Goal: Find specific page/section: Find specific page/section

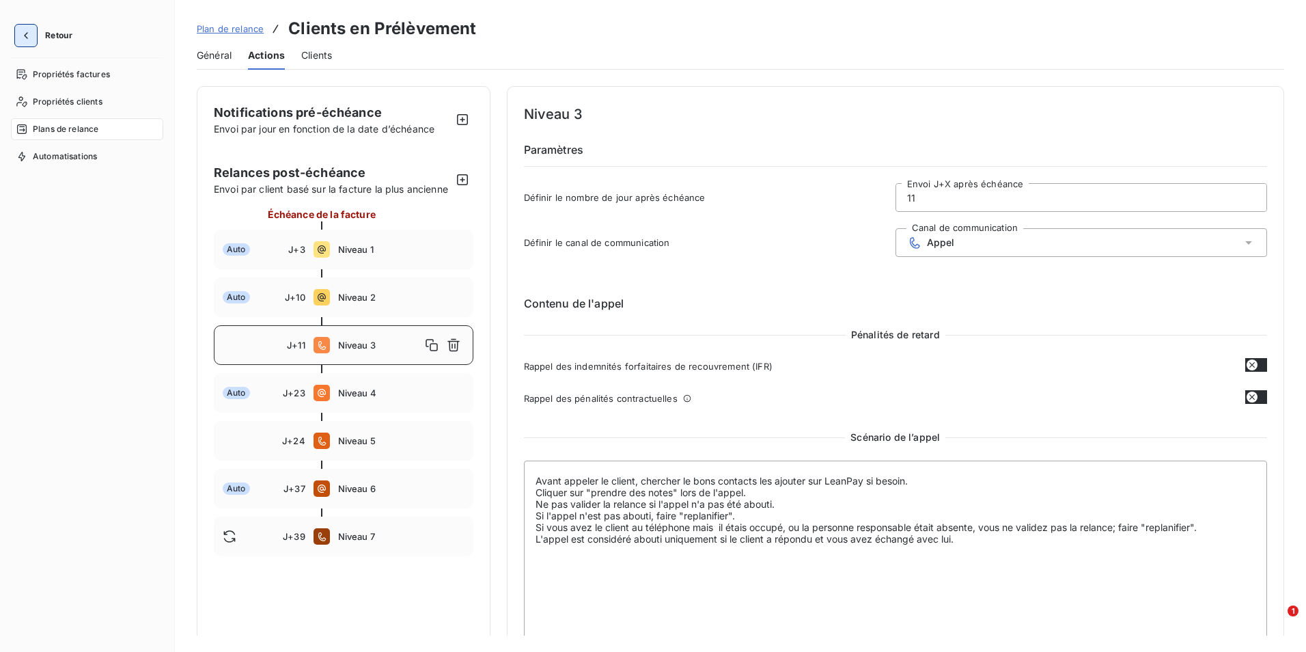
click at [27, 39] on icon "button" at bounding box center [26, 36] width 14 height 14
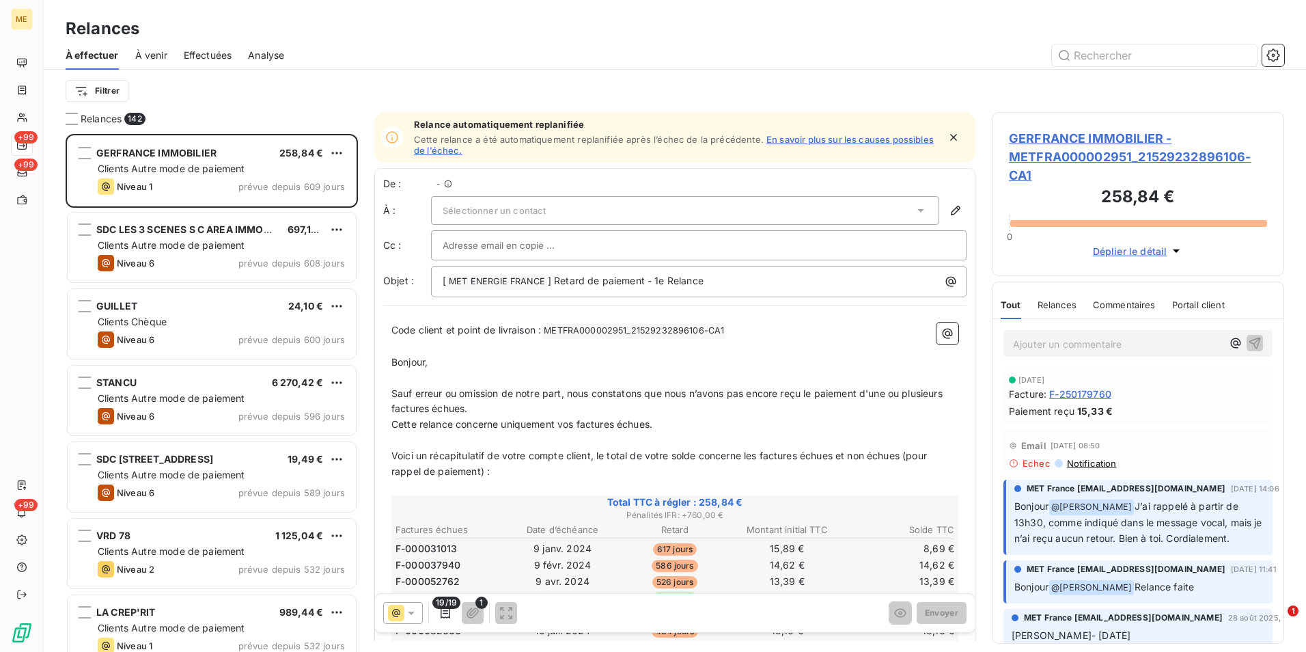
scroll to position [508, 282]
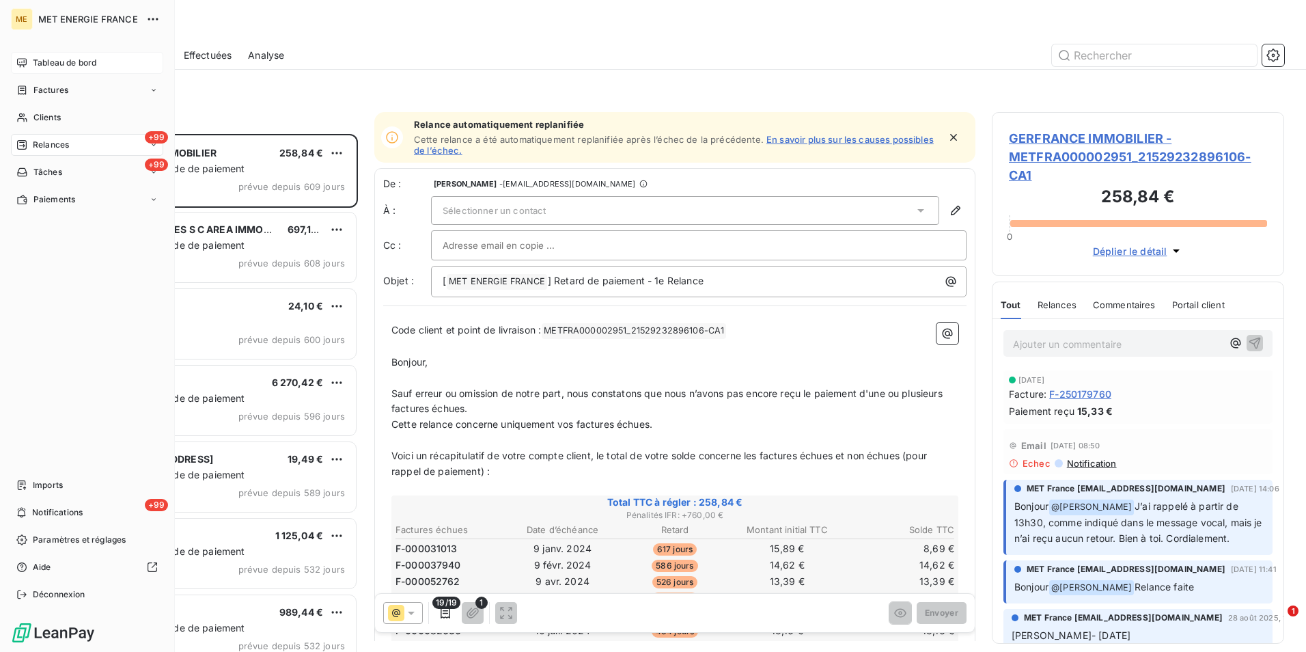
click at [41, 58] on span "Tableau de bord" at bounding box center [65, 63] width 64 height 12
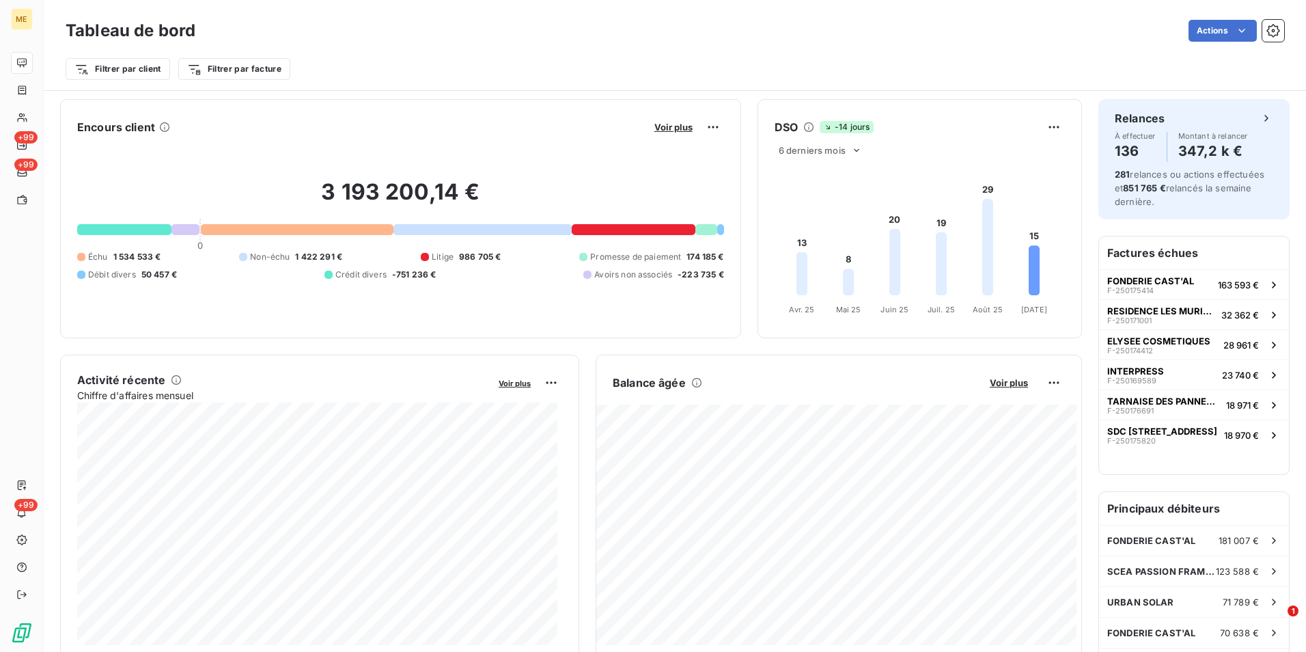
scroll to position [69, 0]
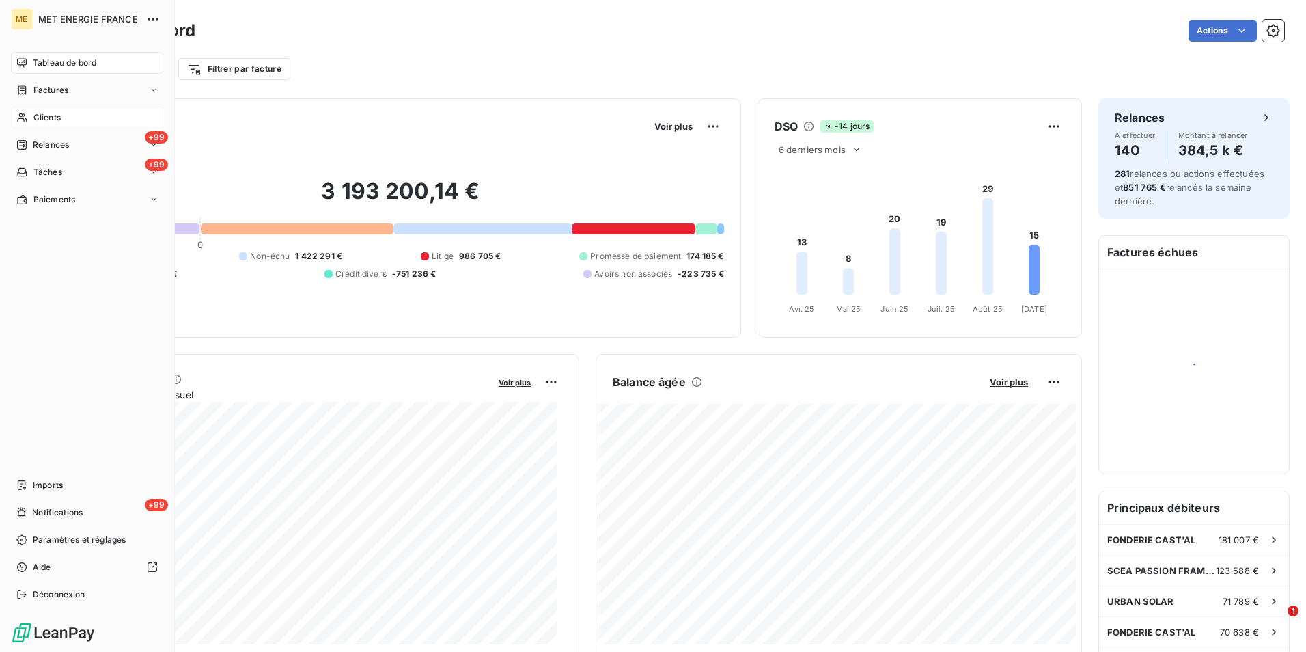
click at [49, 116] on span "Clients" at bounding box center [46, 117] width 27 height 12
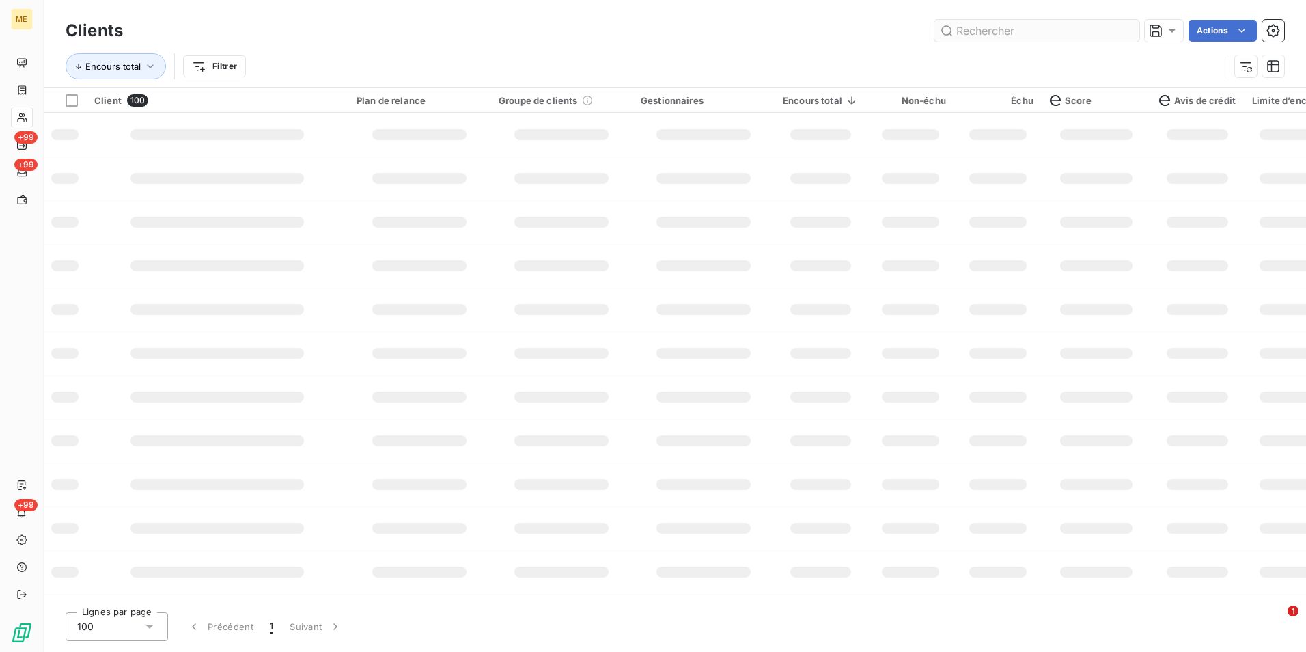
click at [978, 29] on input "text" at bounding box center [1037, 31] width 205 height 22
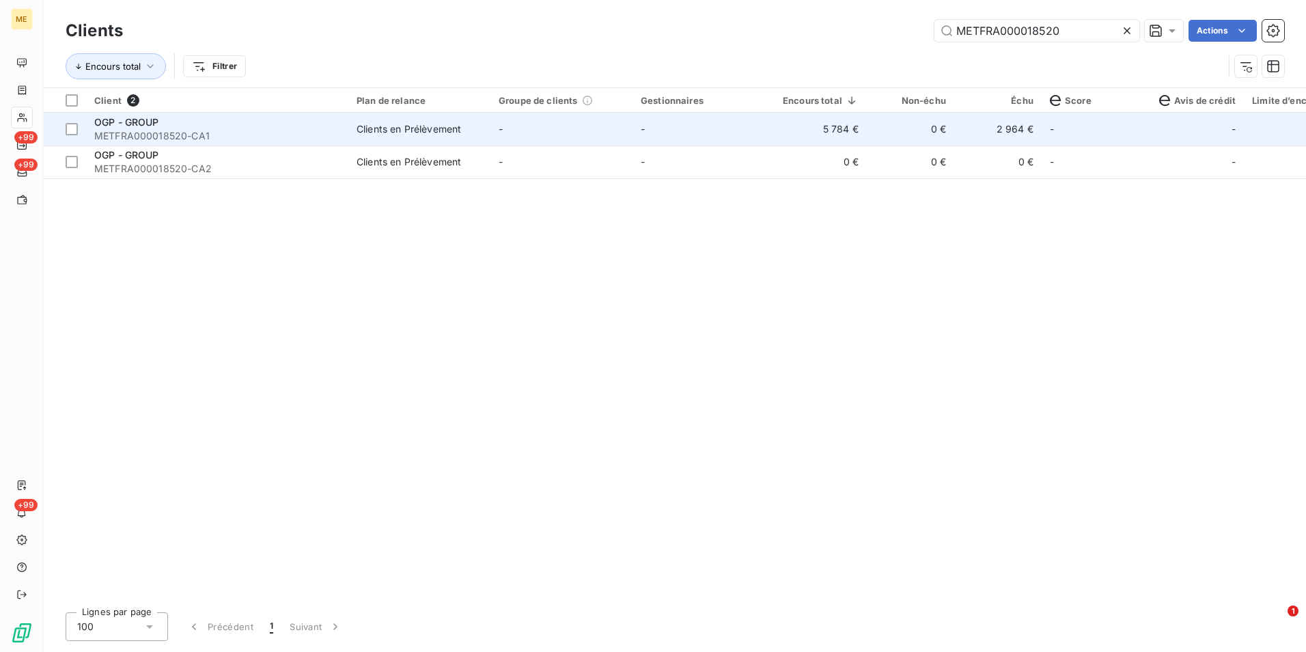
type input "METFRA000018520"
click at [461, 121] on td "Clients en Prélèvement" at bounding box center [419, 129] width 142 height 33
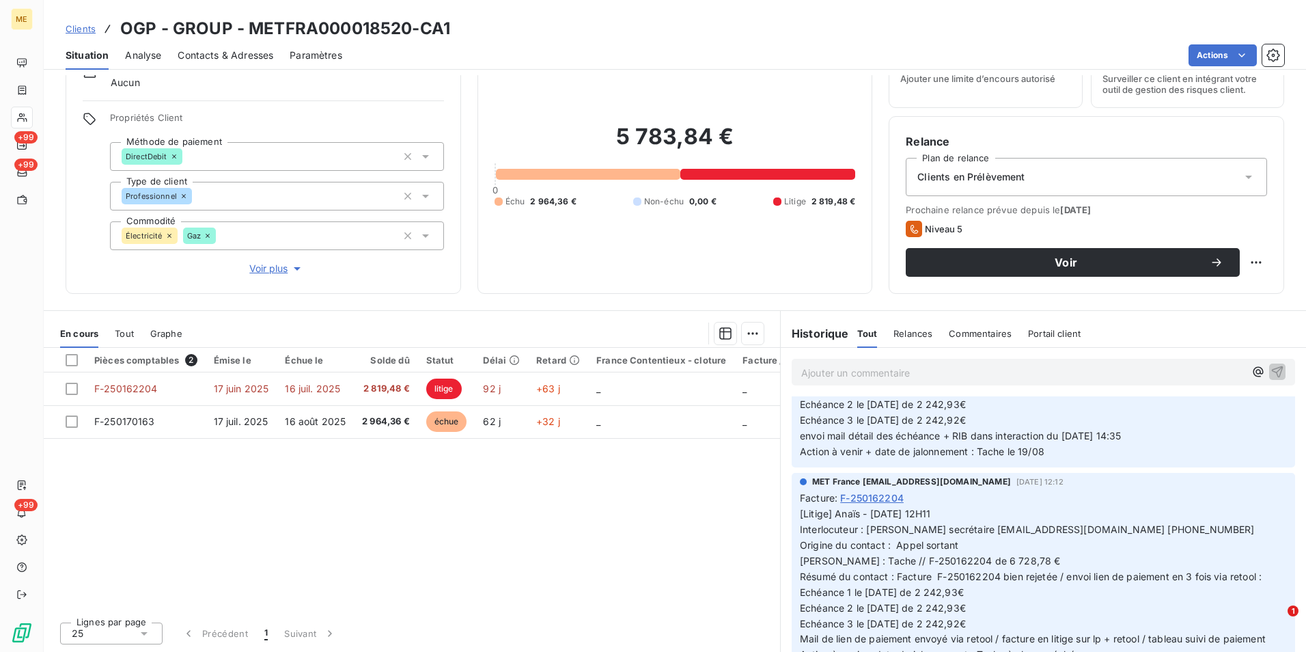
scroll to position [478, 0]
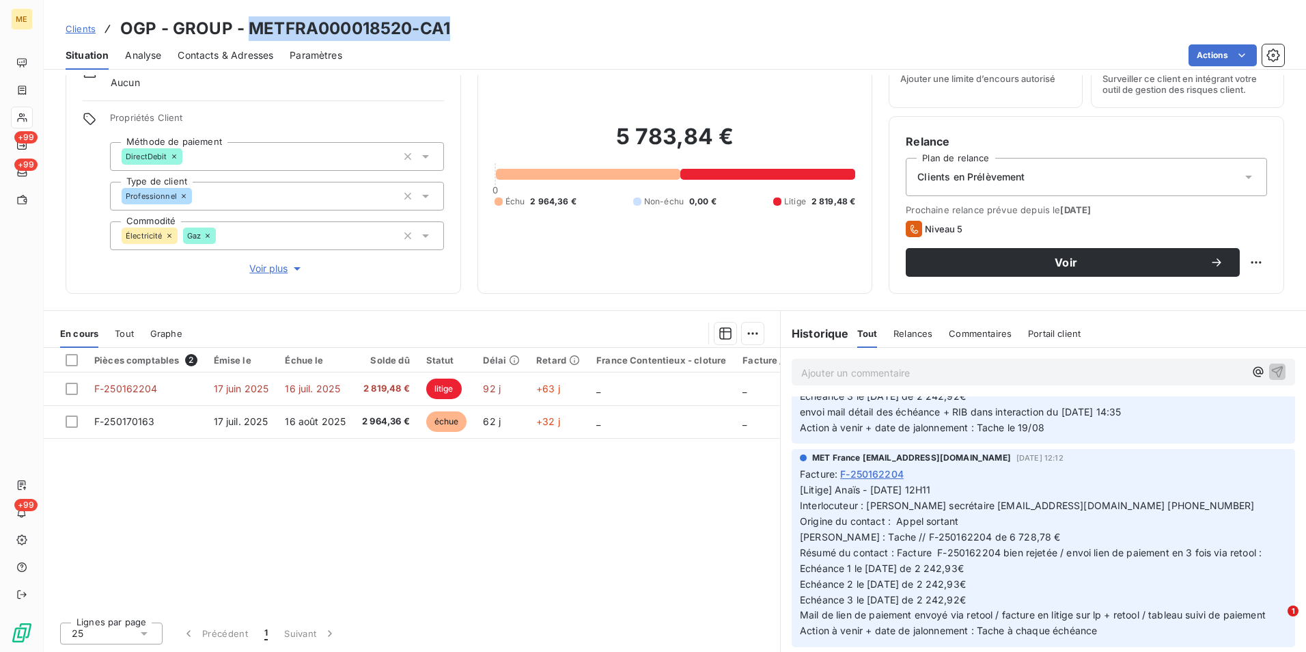
drag, startPoint x: 482, startPoint y: 40, endPoint x: 249, endPoint y: 28, distance: 233.3
click at [249, 28] on div "Clients OGP - GROUP - METFRA000018520-CA1" at bounding box center [675, 28] width 1263 height 25
copy h3 "METFRA000018520-CA1"
click at [80, 29] on span "Clients" at bounding box center [81, 28] width 30 height 11
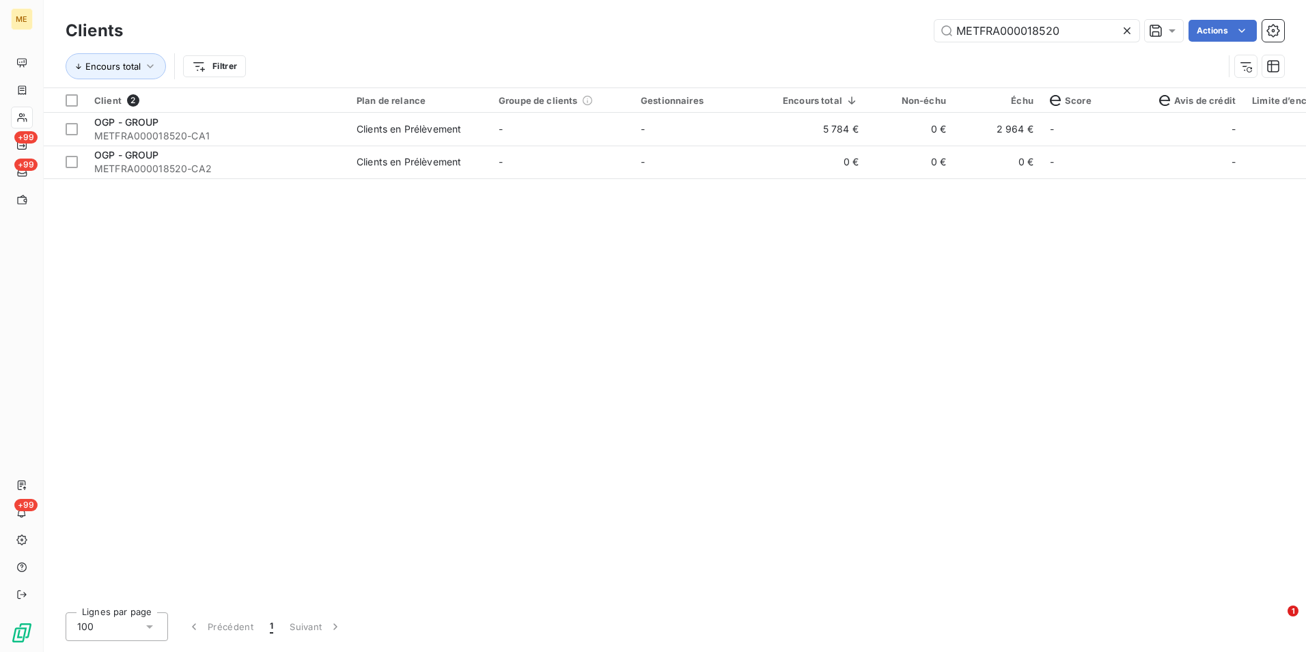
click at [1136, 29] on div at bounding box center [1130, 31] width 19 height 22
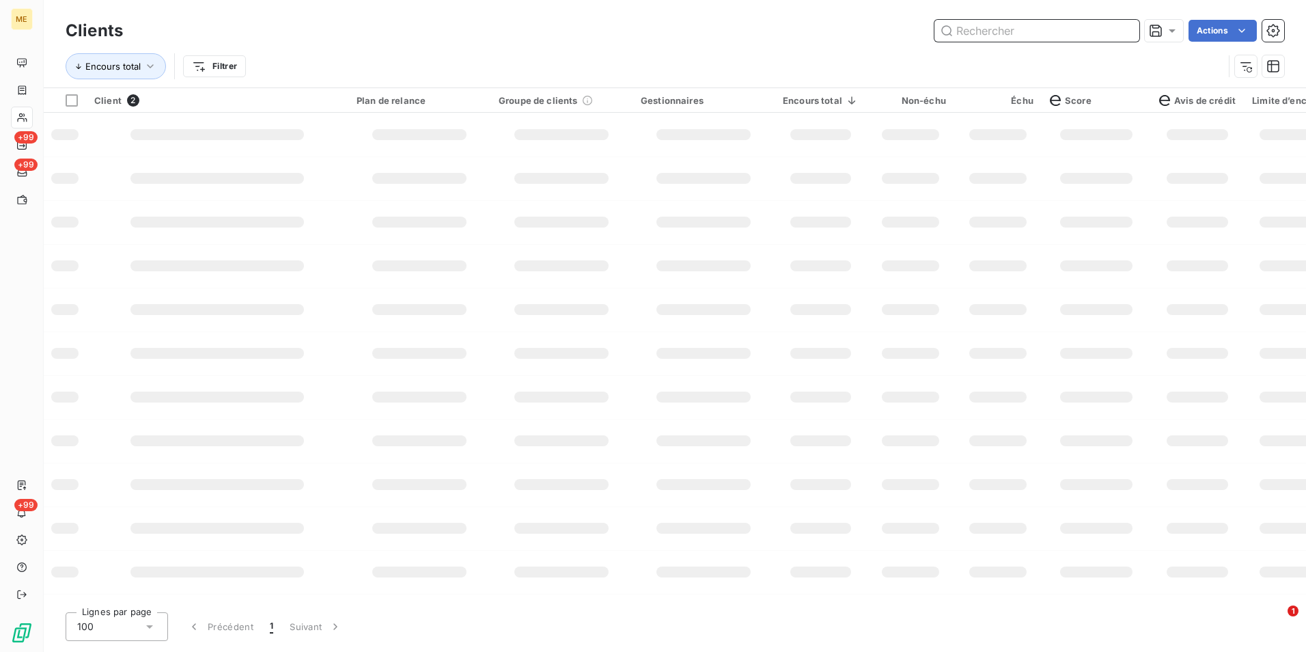
click at [1134, 29] on input "text" at bounding box center [1037, 31] width 205 height 22
paste input "METFRA000018492-CA2"
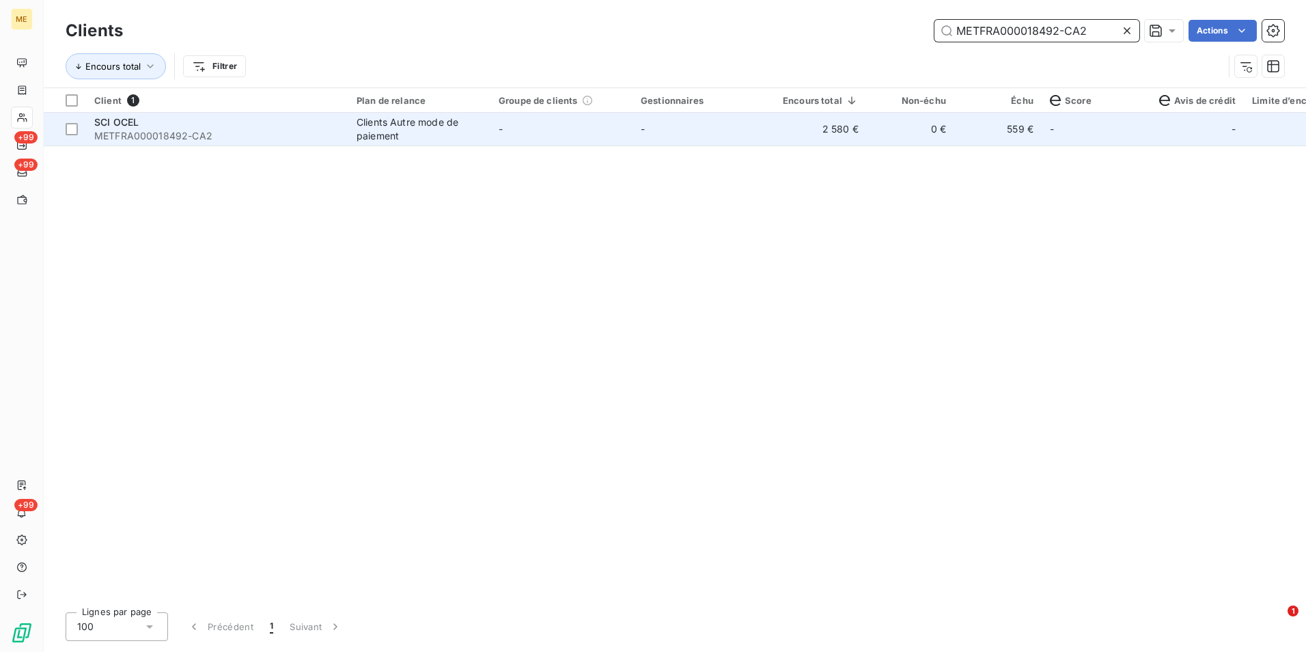
type input "METFRA000018492-CA2"
click at [403, 121] on div "Clients Autre mode de paiement" at bounding box center [420, 128] width 126 height 27
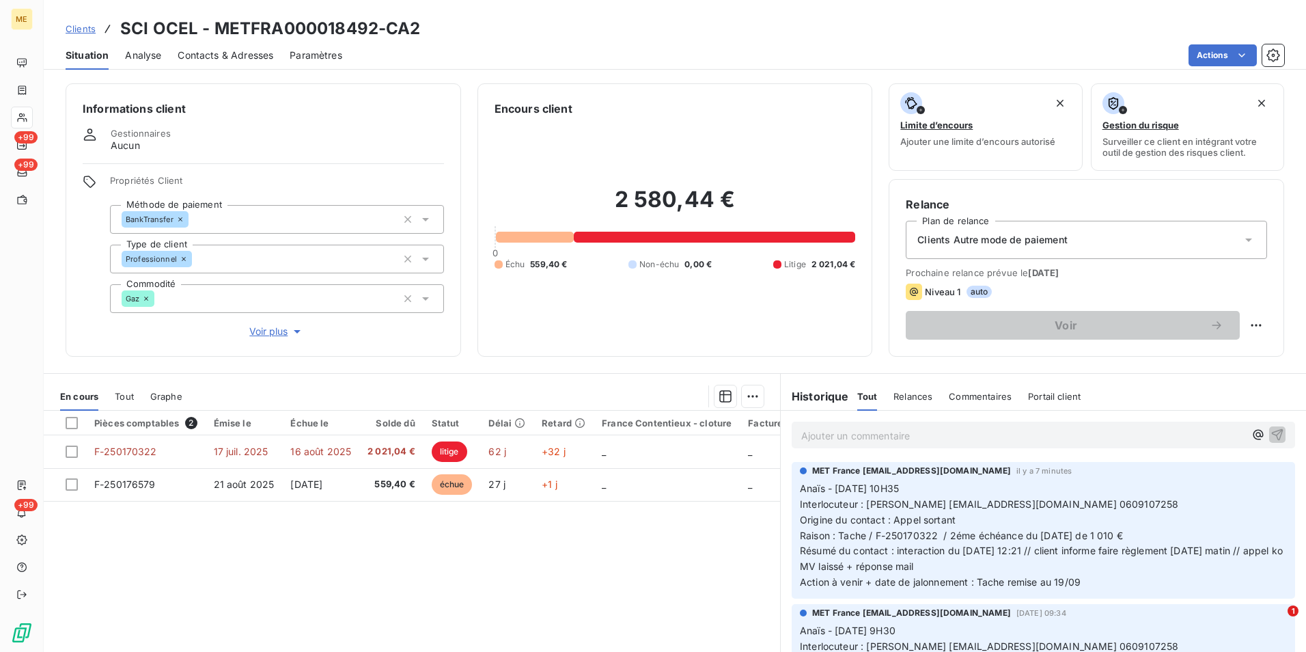
scroll to position [63, 0]
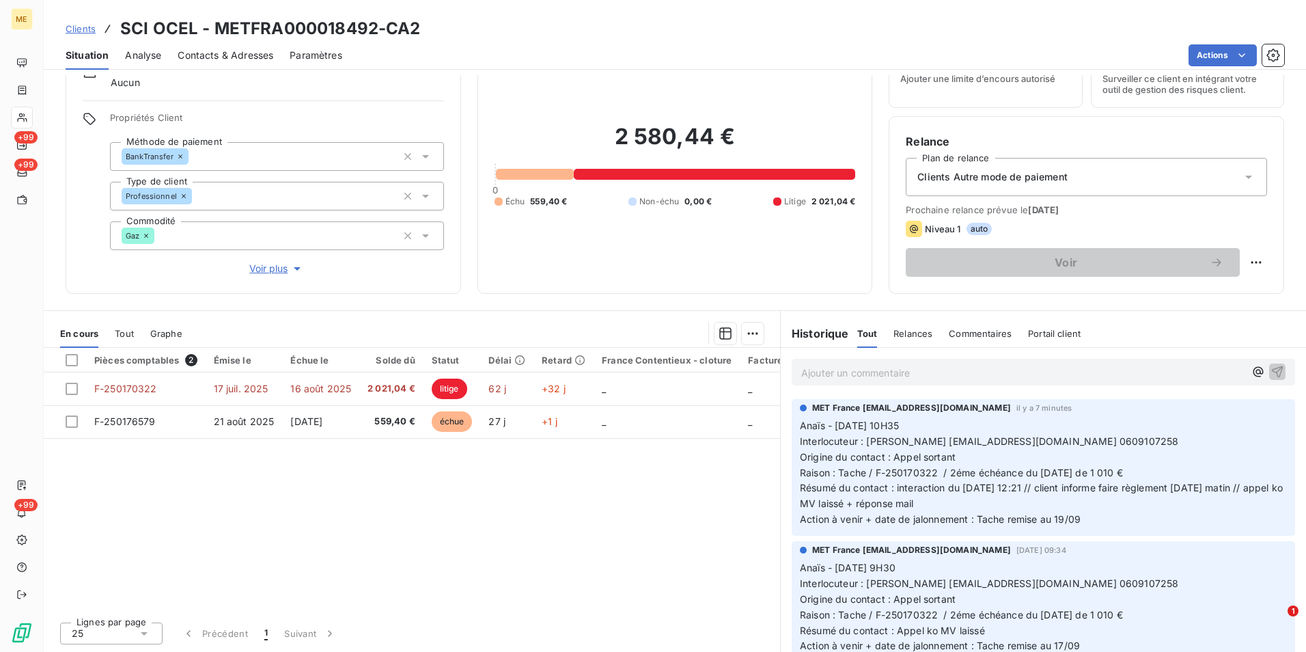
click at [77, 28] on span "Clients" at bounding box center [81, 28] width 30 height 11
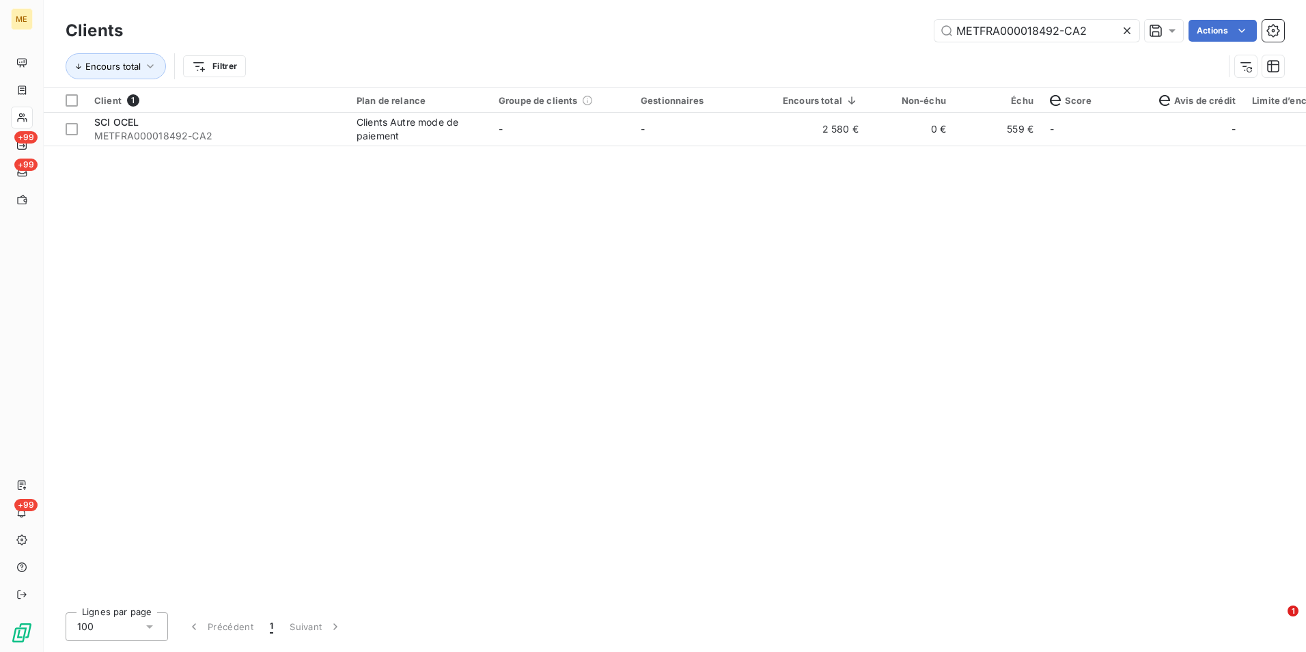
click at [1127, 30] on icon at bounding box center [1127, 30] width 7 height 7
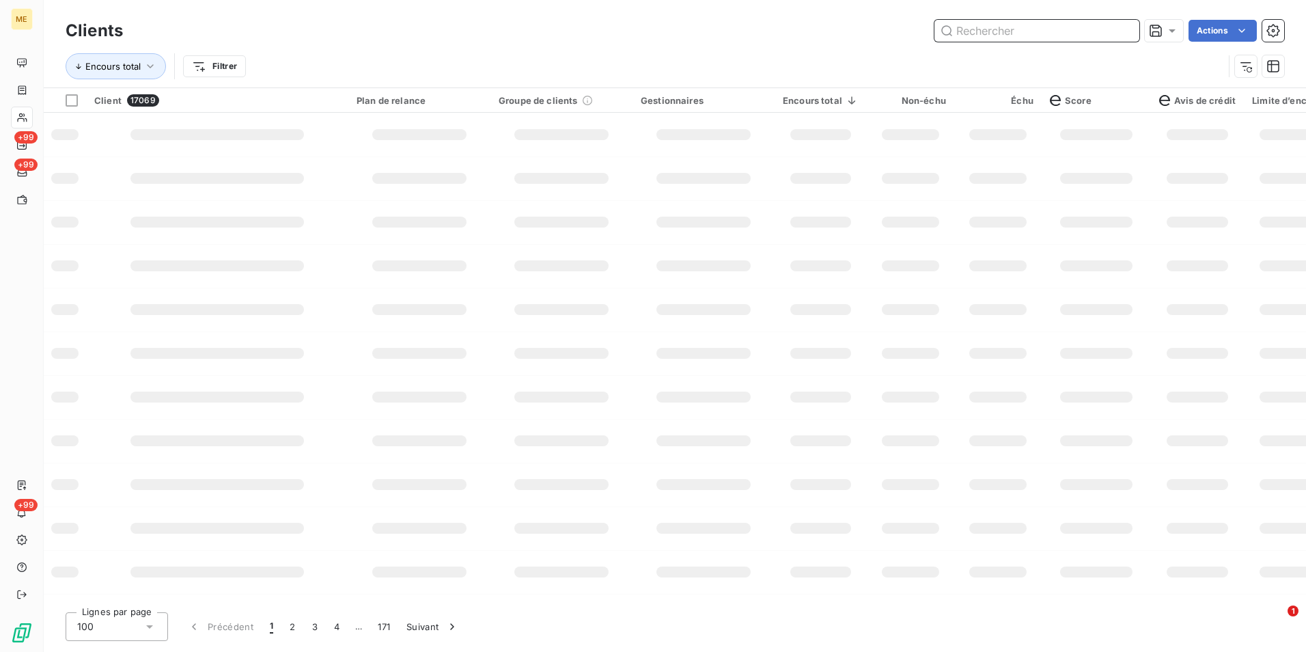
click at [1119, 34] on input "text" at bounding box center [1037, 31] width 205 height 22
paste input "METFRA000018230"
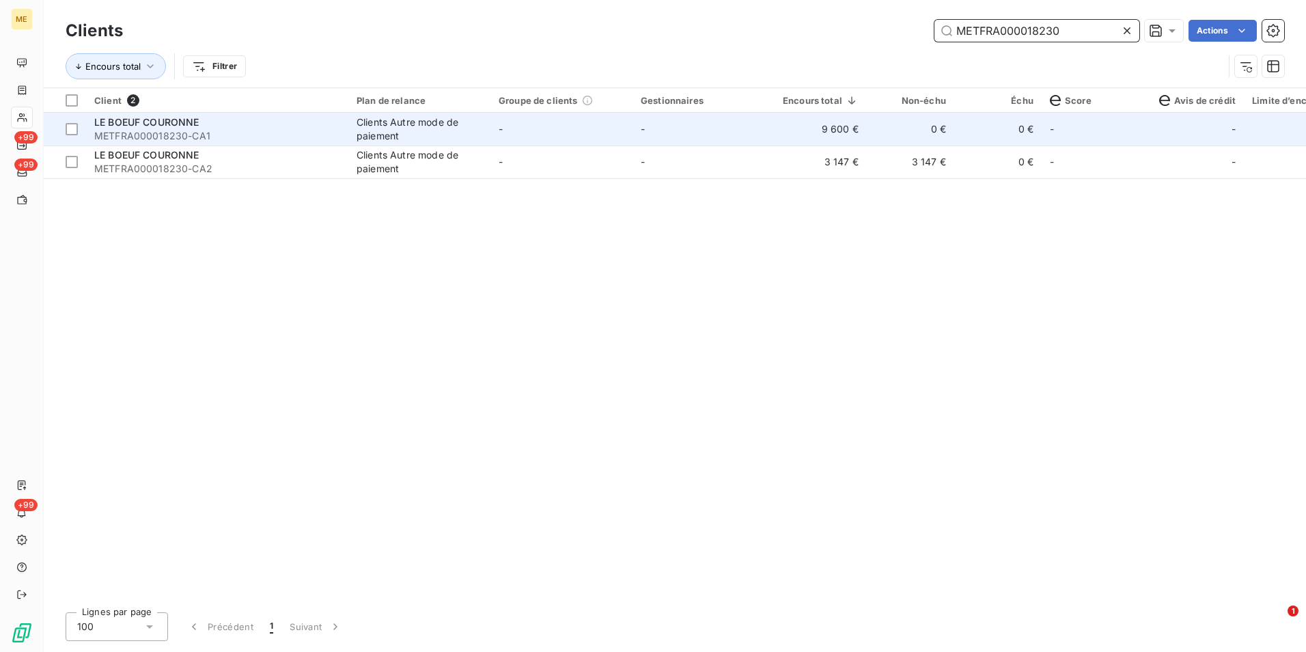
type input "METFRA000018230"
click at [374, 136] on div "Clients Autre mode de paiement" at bounding box center [420, 128] width 126 height 27
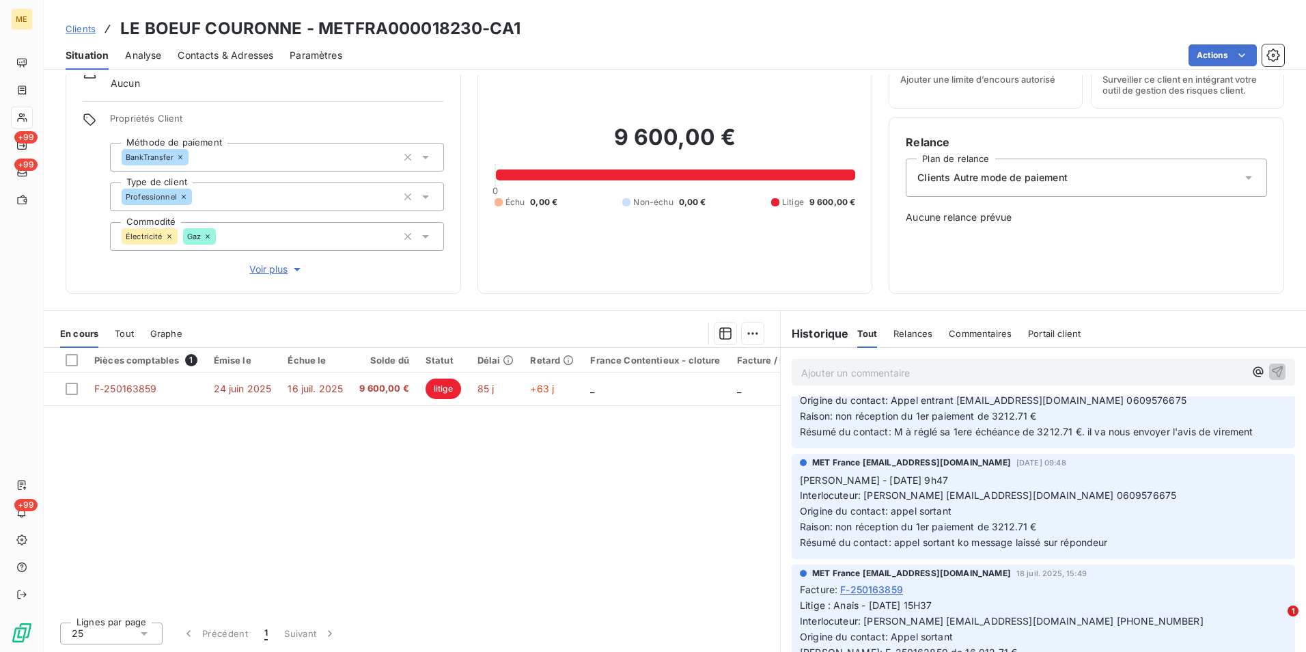
scroll to position [1230, 0]
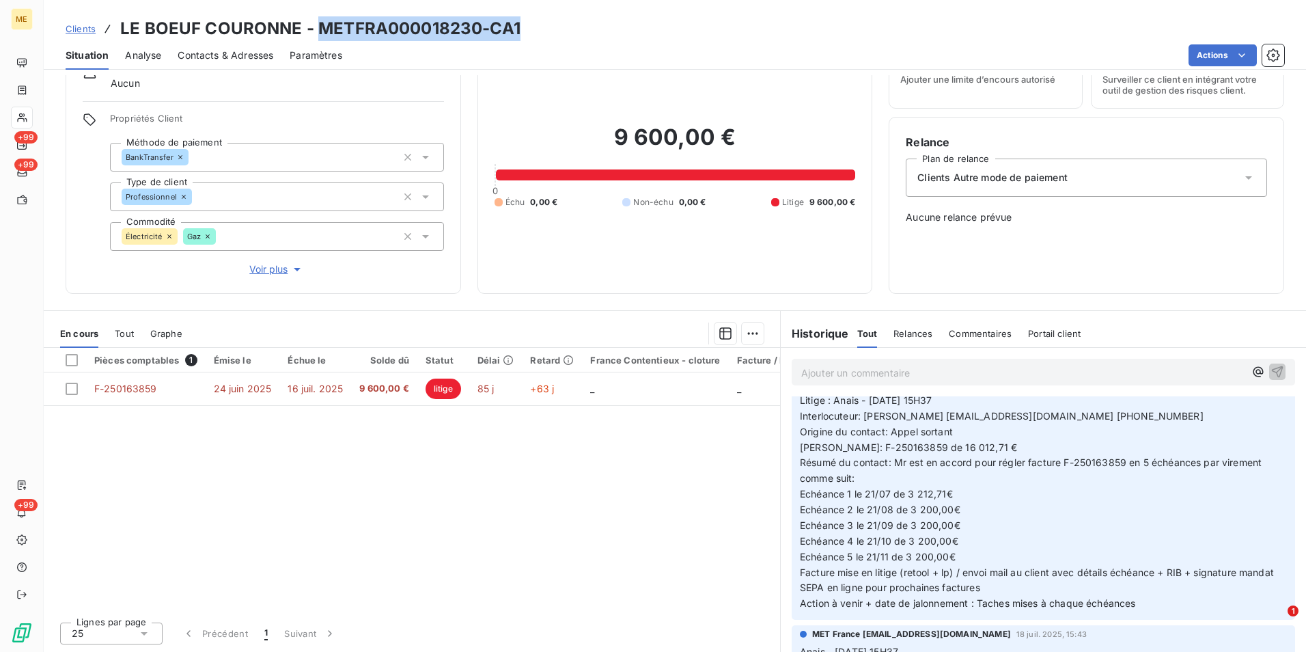
drag, startPoint x: 437, startPoint y: 17, endPoint x: 320, endPoint y: 14, distance: 116.9
click at [320, 14] on div "Clients LE BOEUF COURONNE - METFRA000018230-CA1 Situation Analyse Contacts & Ad…" at bounding box center [675, 35] width 1263 height 70
drag, startPoint x: 84, startPoint y: 25, endPoint x: 108, endPoint y: 27, distance: 24.0
click at [84, 25] on span "Clients" at bounding box center [81, 28] width 30 height 11
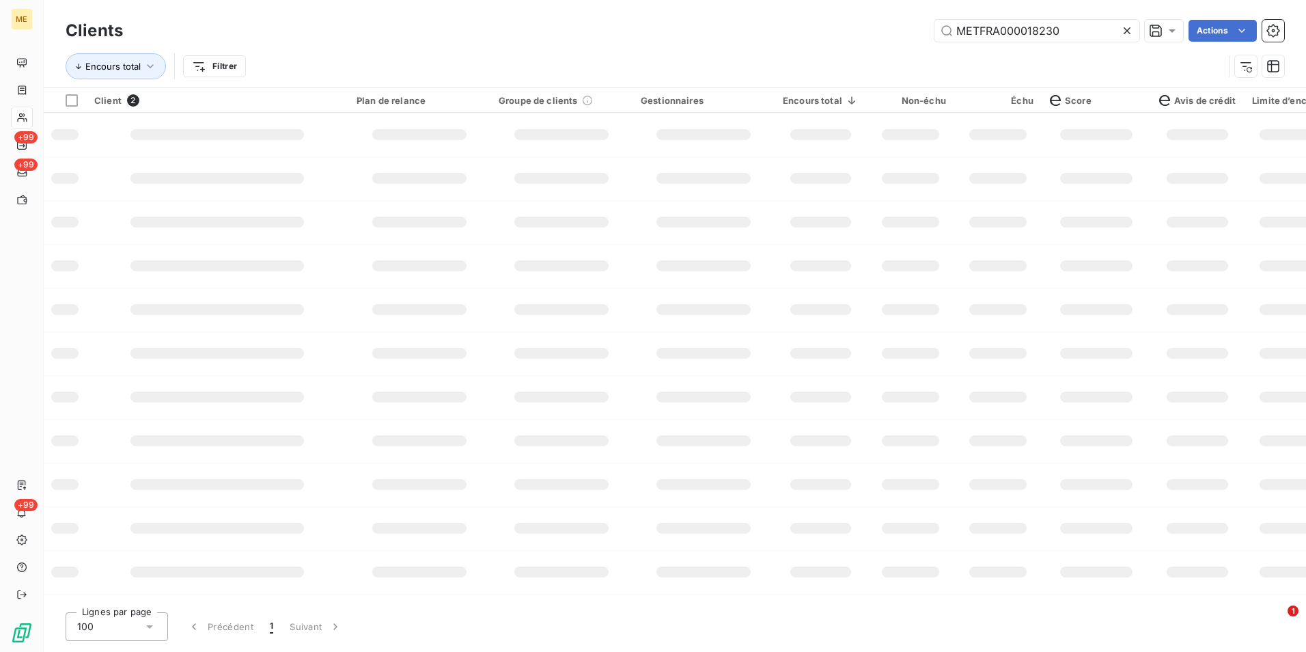
click at [1124, 28] on icon at bounding box center [1127, 30] width 7 height 7
click at [1124, 28] on input "text" at bounding box center [1037, 31] width 205 height 22
paste input "METFRA000017092_30000630557616"
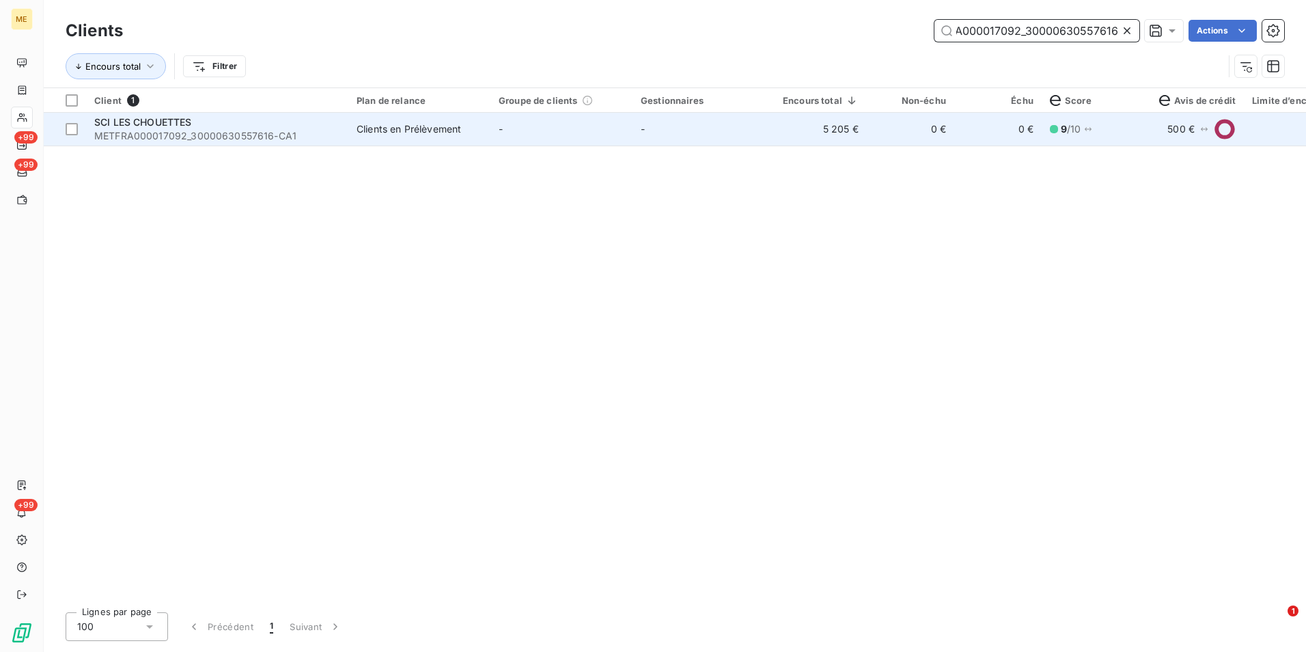
type input "METFRA000017092_30000630557616"
drag, startPoint x: 416, startPoint y: 126, endPoint x: 409, endPoint y: 124, distance: 7.1
click at [413, 124] on div "Clients en Prélèvement" at bounding box center [409, 129] width 105 height 14
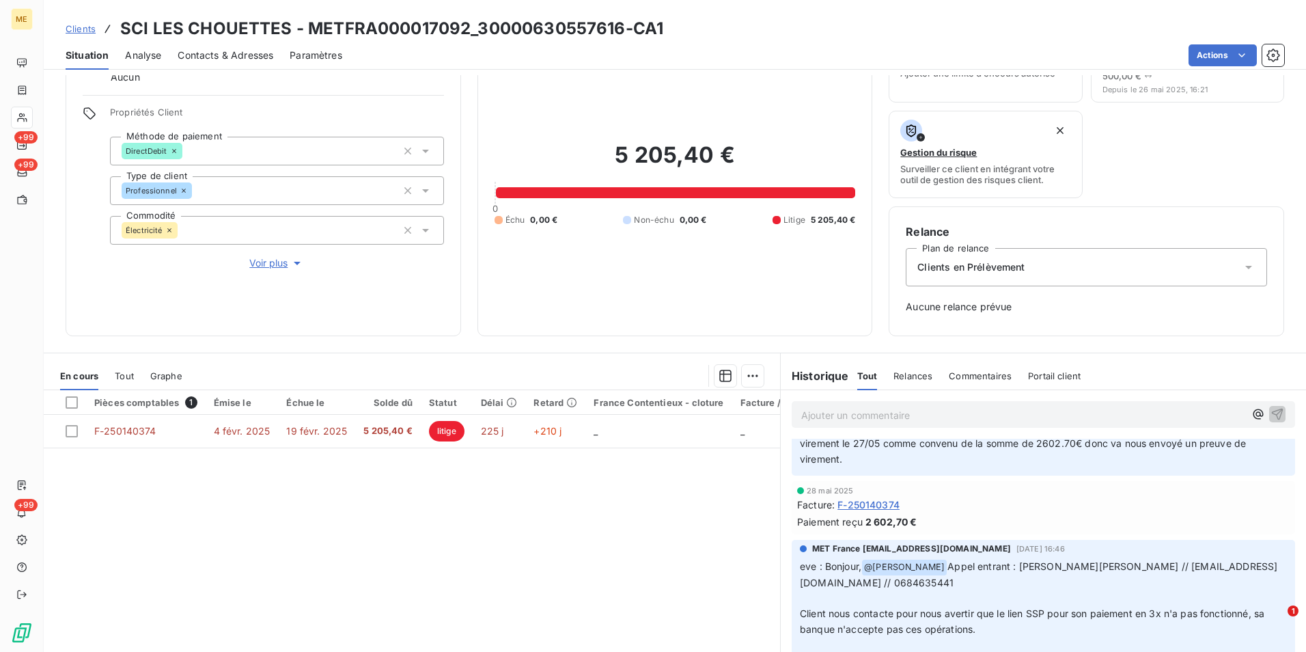
scroll to position [1093, 0]
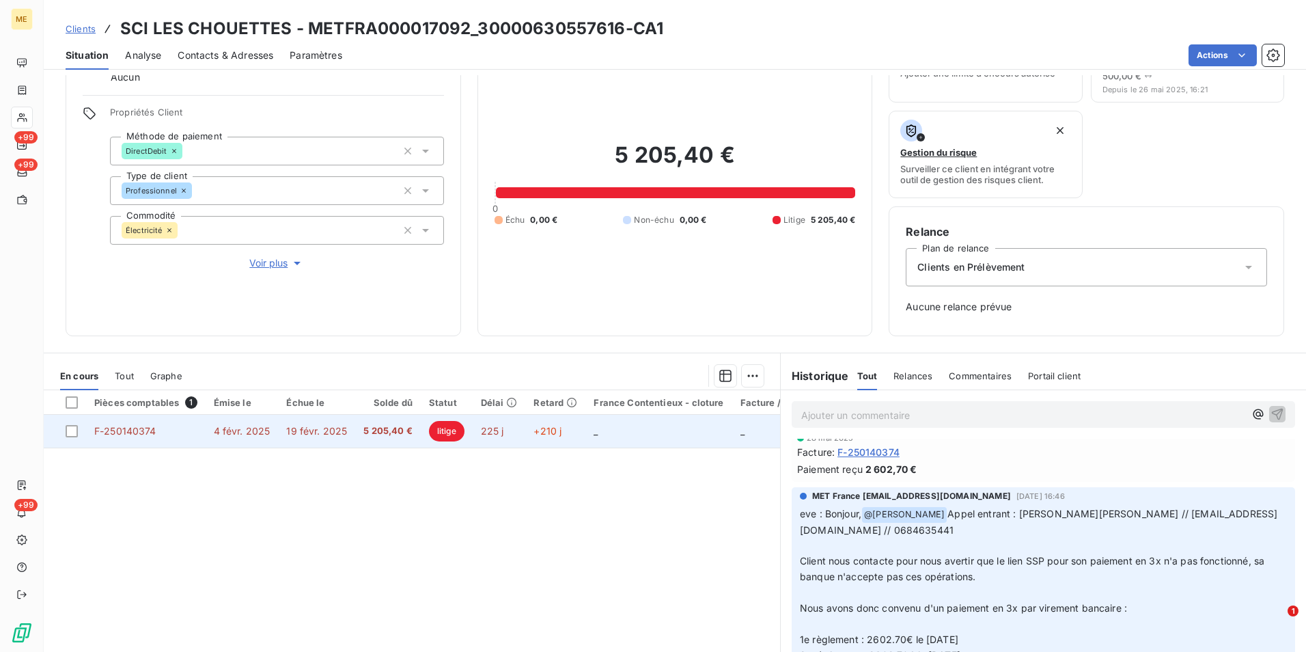
click at [361, 417] on td "5 205,40 €" at bounding box center [388, 431] width 66 height 33
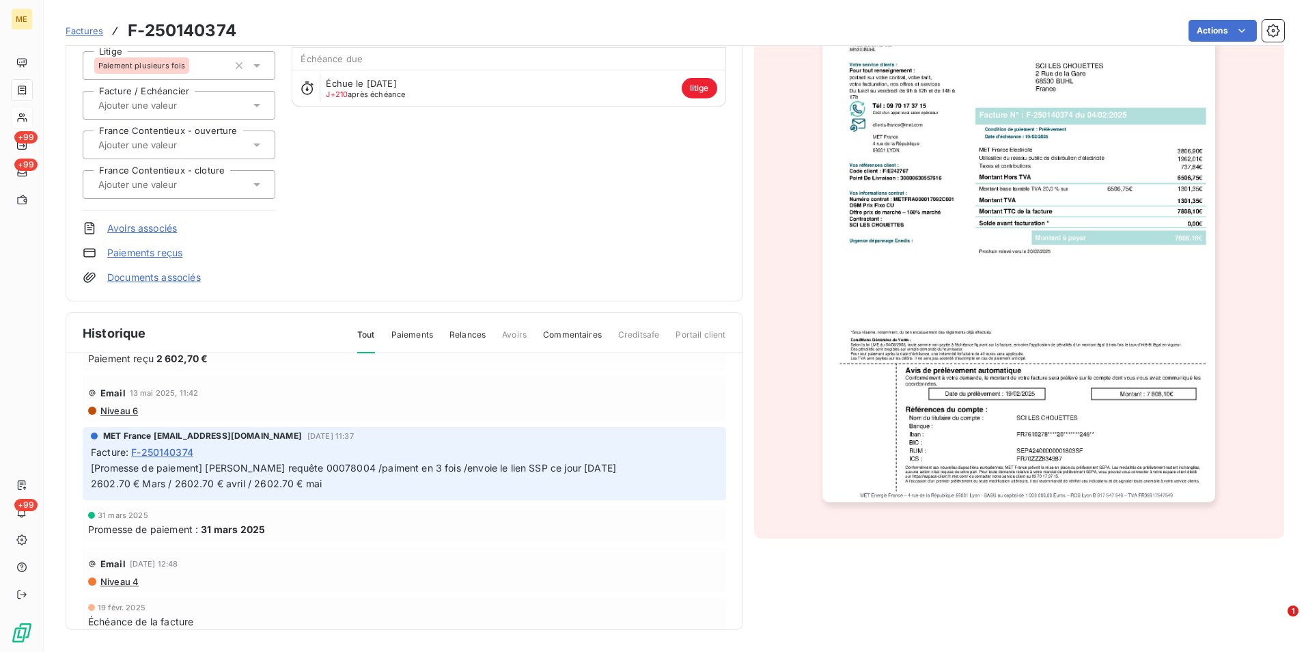
scroll to position [137, 0]
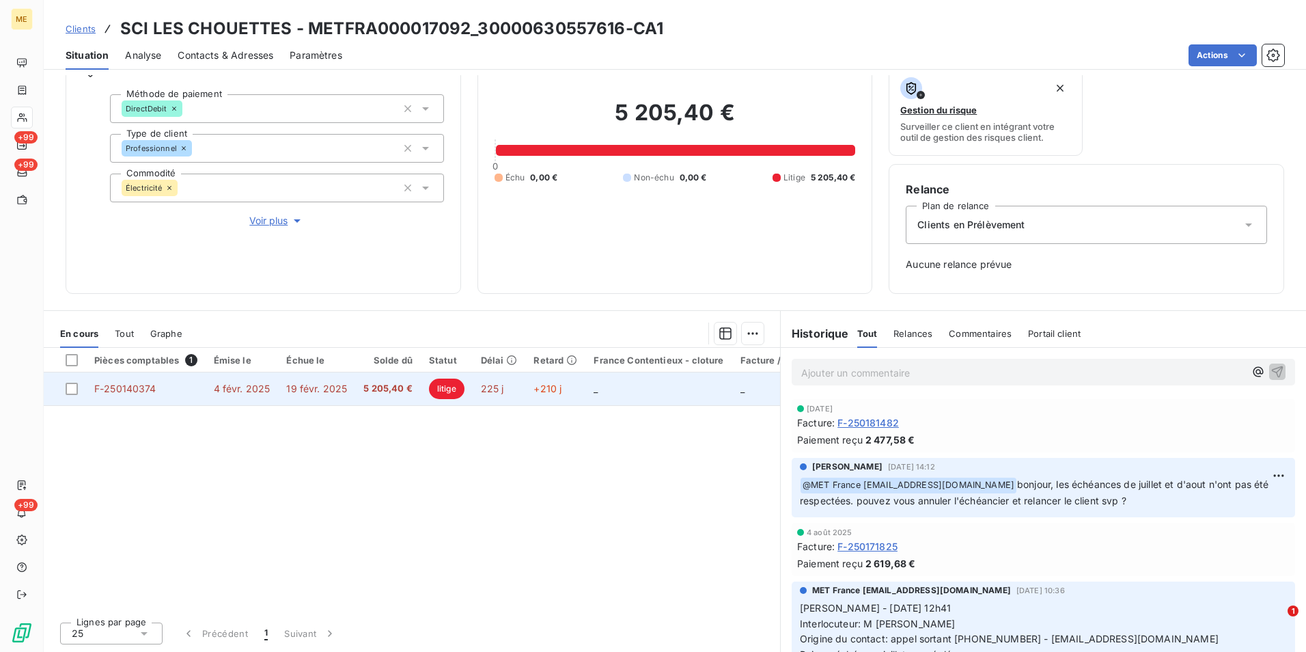
click at [381, 394] on span "5 205,40 €" at bounding box center [388, 389] width 49 height 14
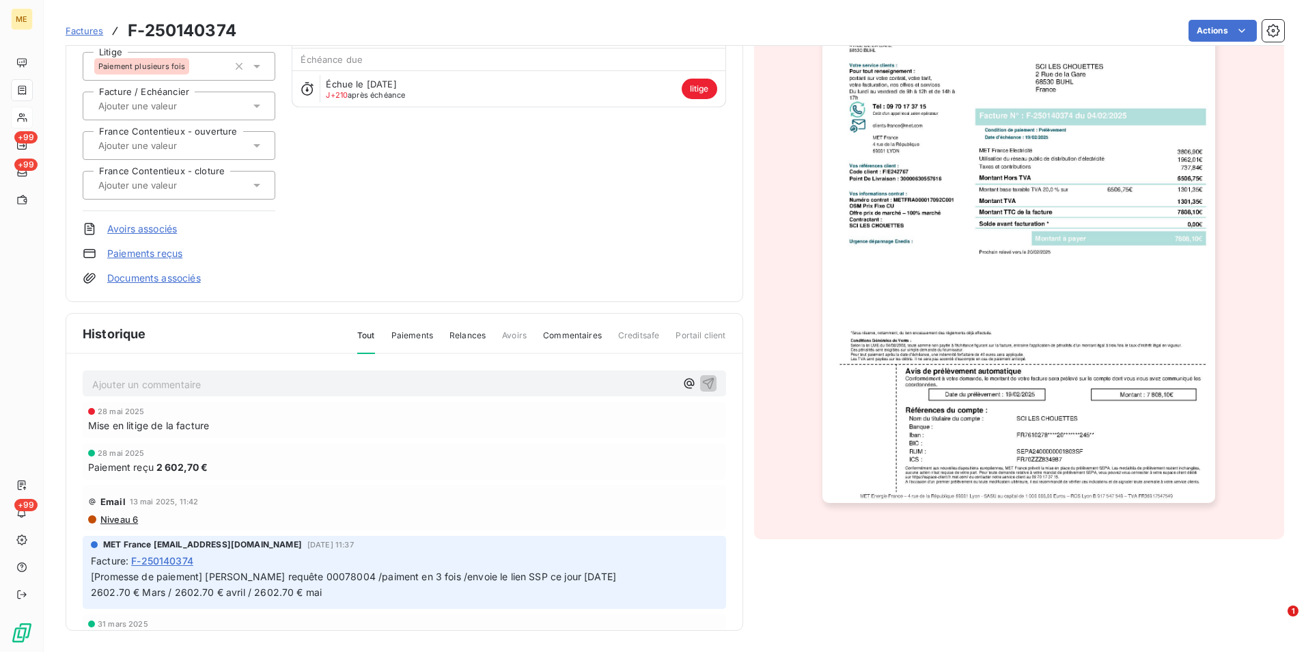
scroll to position [144, 0]
click at [1267, 33] on icon "button" at bounding box center [1274, 31] width 14 height 14
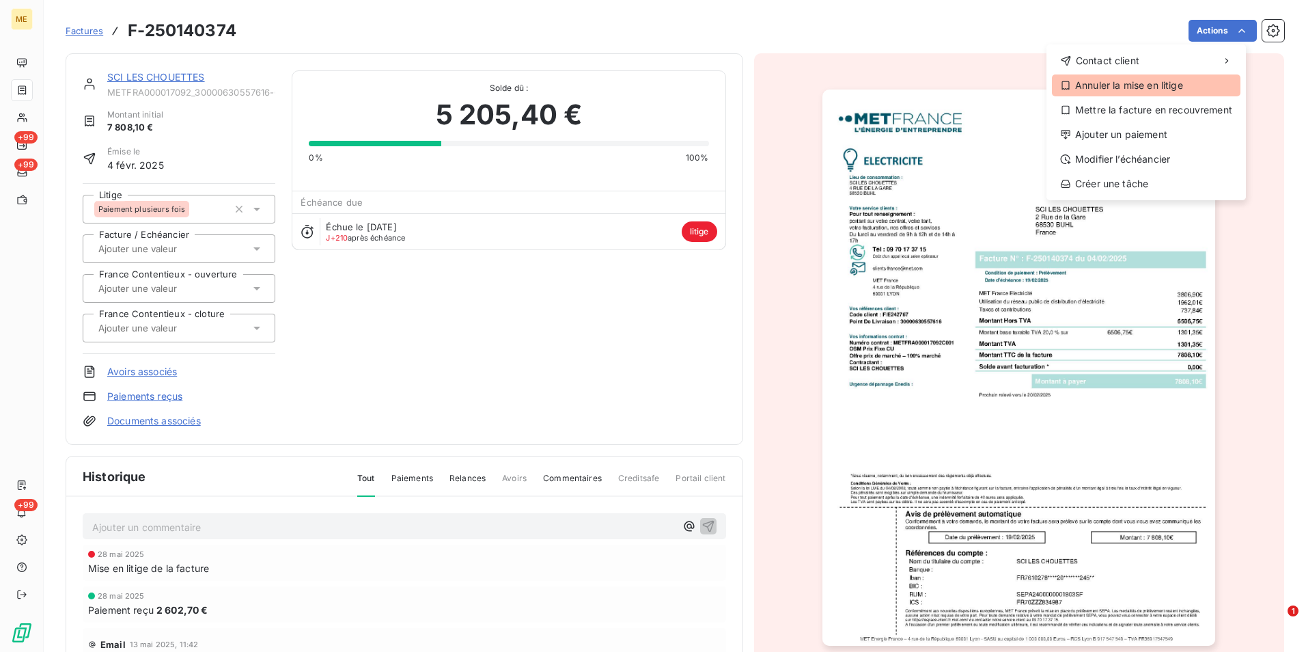
click at [1139, 90] on div "Annuler la mise en litige" at bounding box center [1146, 85] width 189 height 22
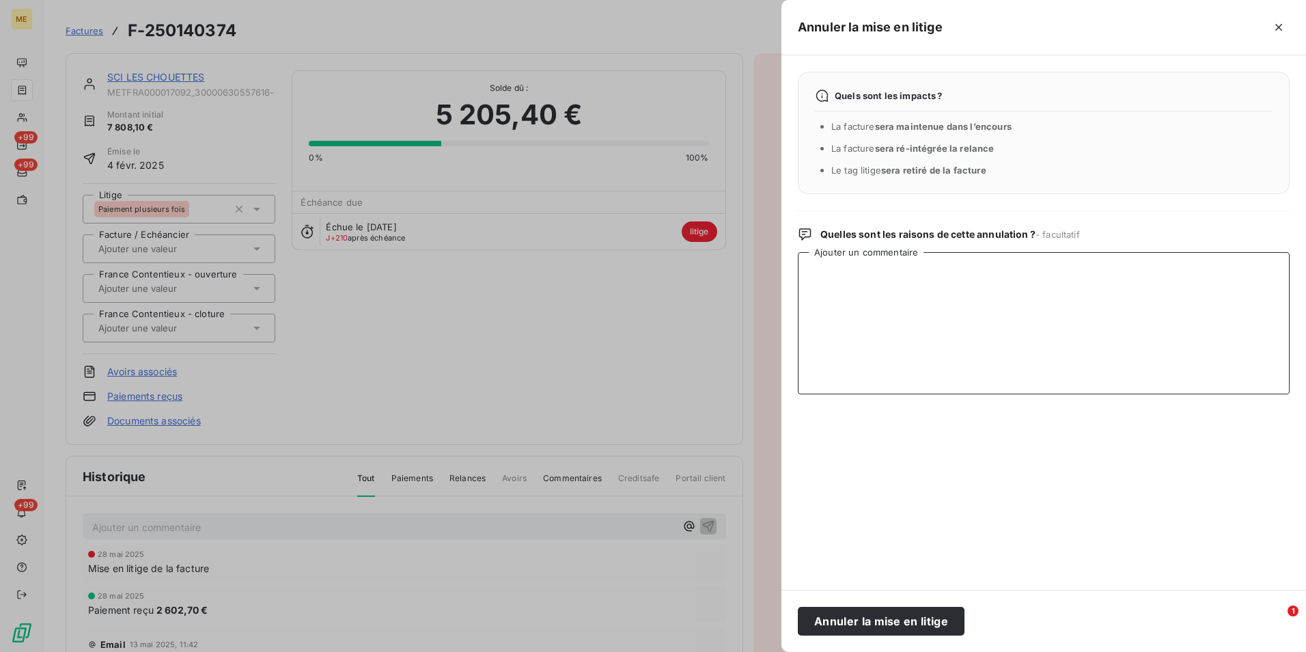
click at [864, 326] on textarea "Ajouter un commentaire" at bounding box center [1044, 323] width 492 height 142
type textarea "non respect de l'échéancier"
click at [597, 387] on div at bounding box center [653, 326] width 1306 height 652
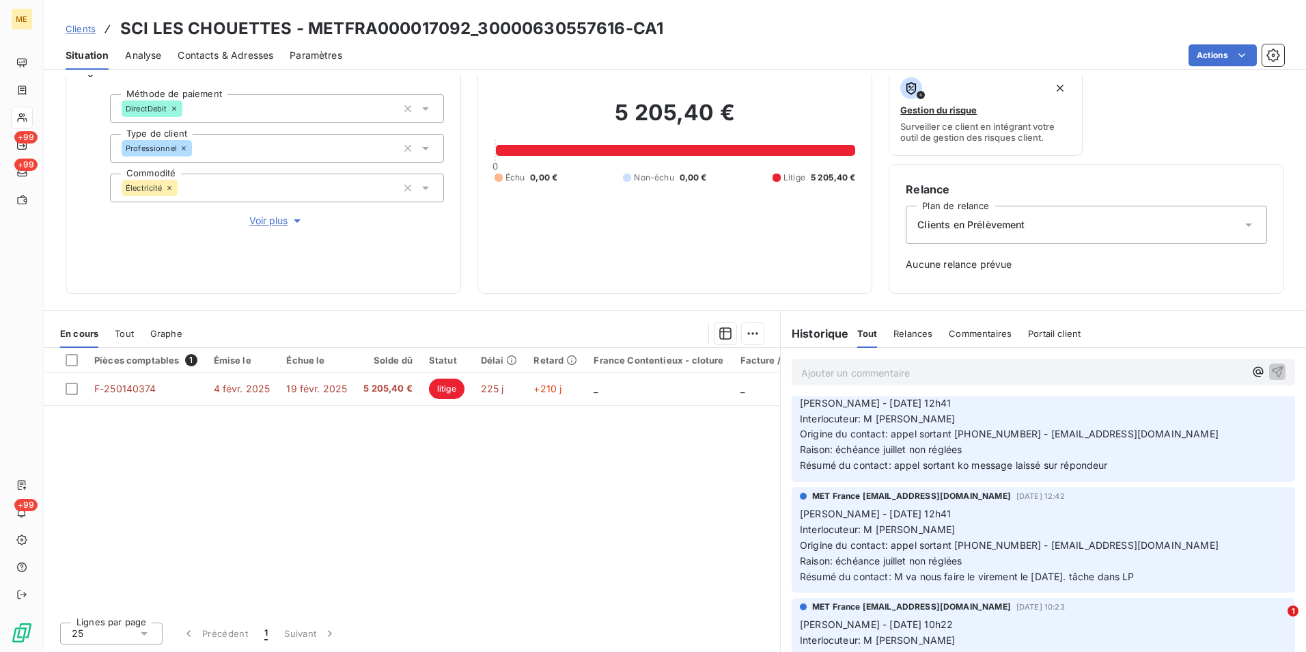
scroll to position [273, 0]
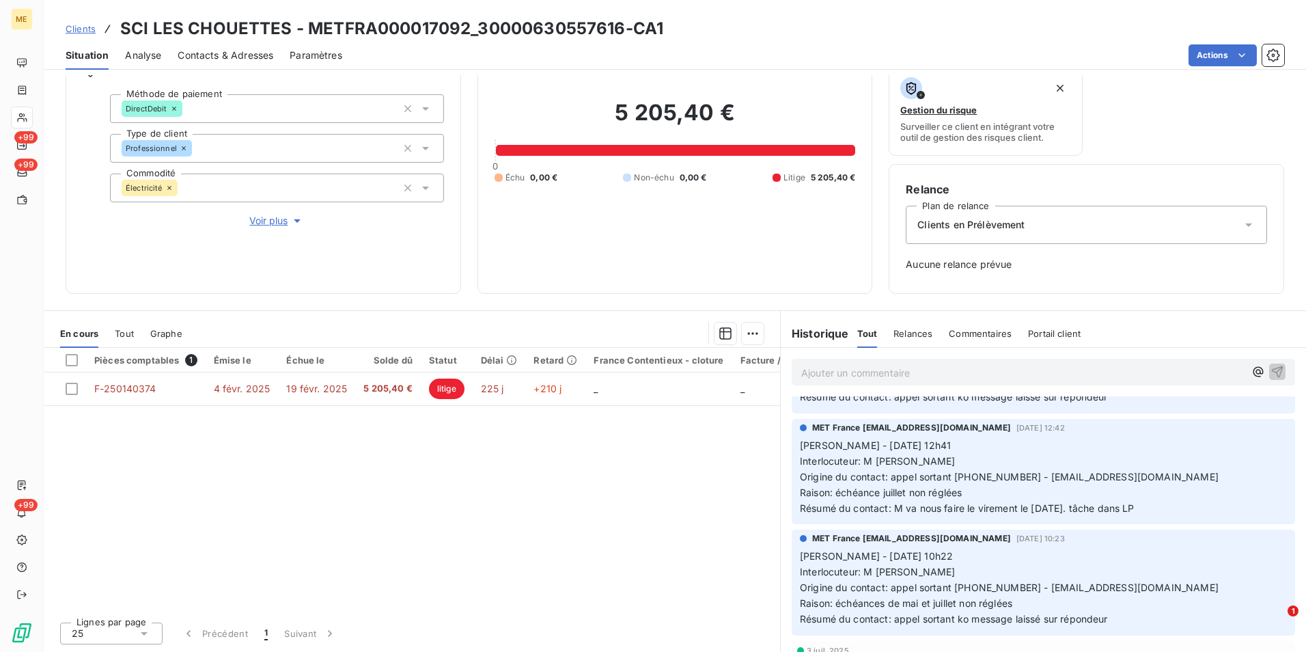
click at [275, 219] on span "Voir plus" at bounding box center [276, 221] width 55 height 14
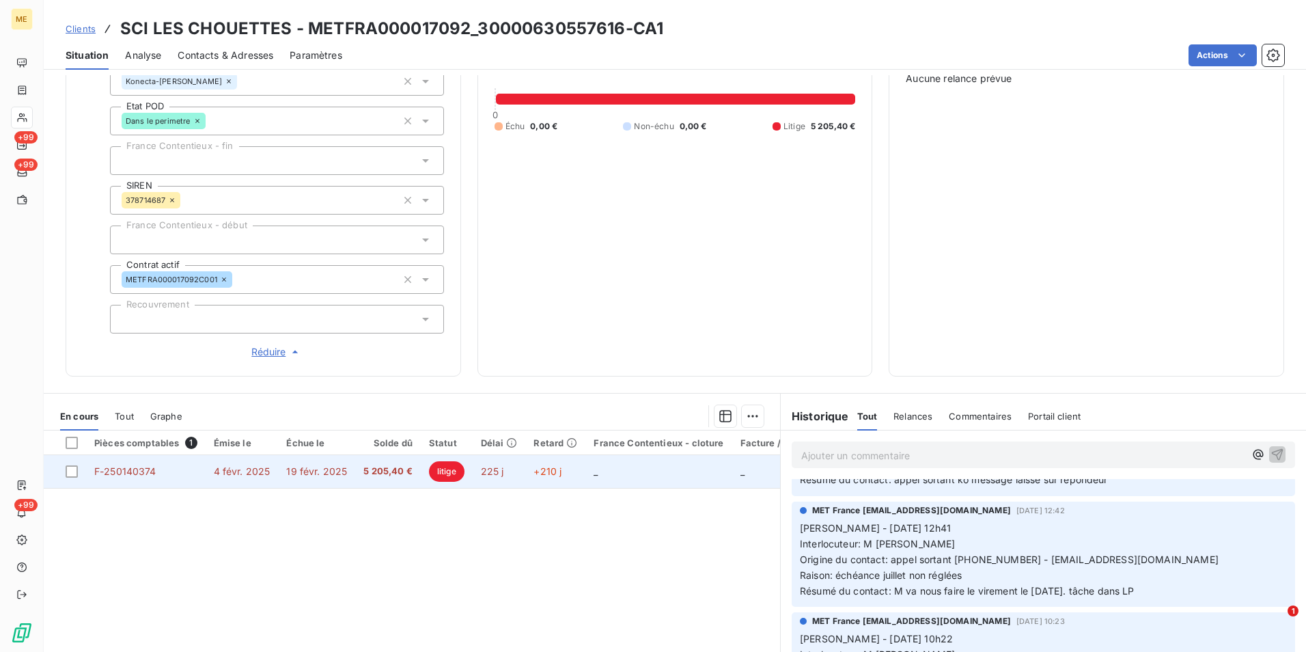
scroll to position [316, 0]
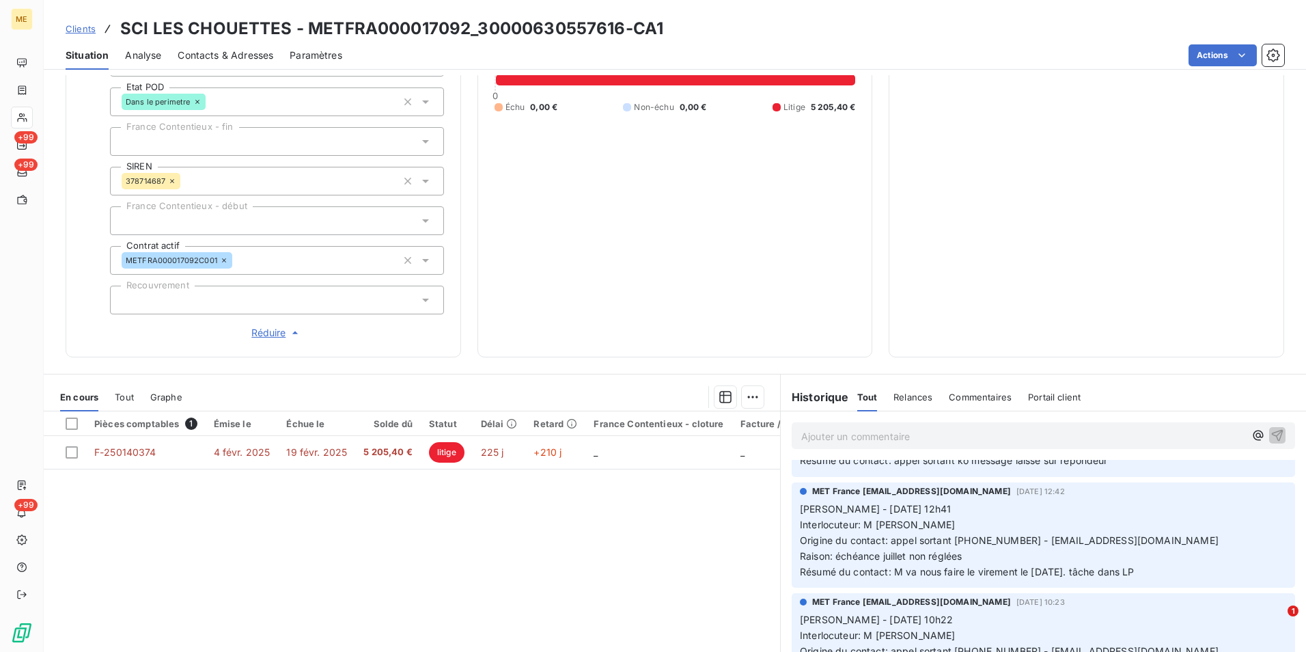
click at [107, 396] on div "En cours Tout Graphe" at bounding box center [412, 397] width 737 height 29
click at [118, 396] on span "Tout" at bounding box center [124, 397] width 19 height 11
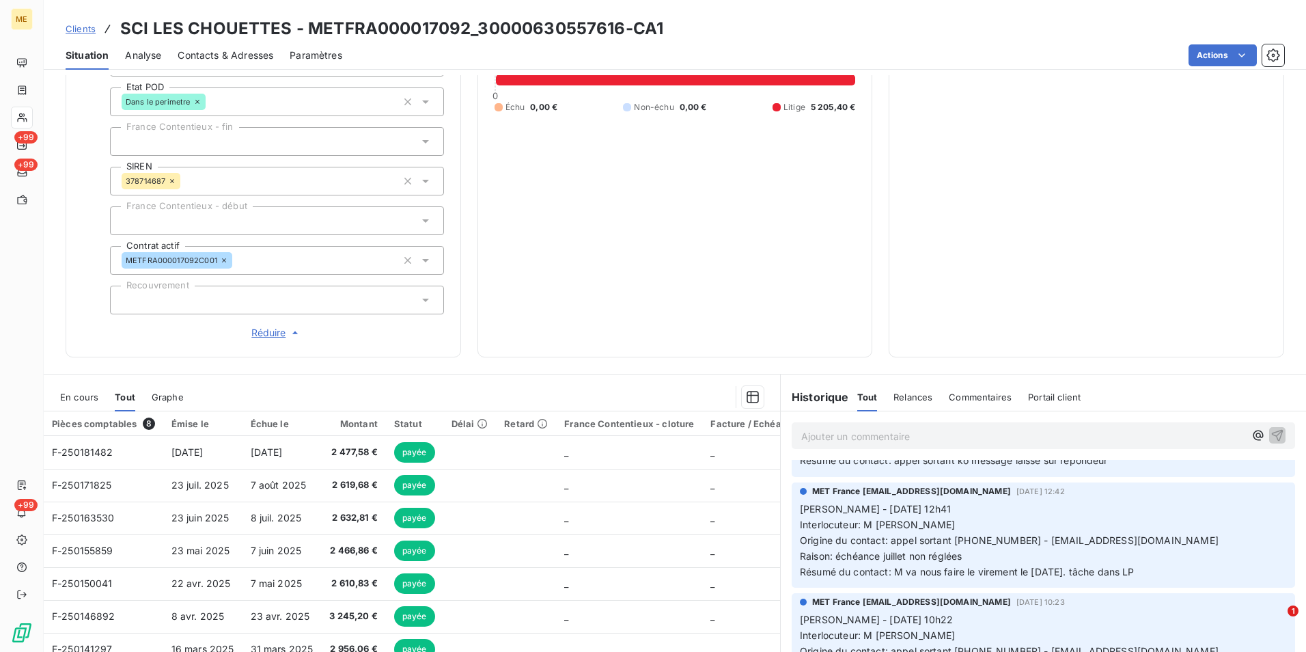
click at [76, 405] on div "En cours" at bounding box center [79, 397] width 38 height 29
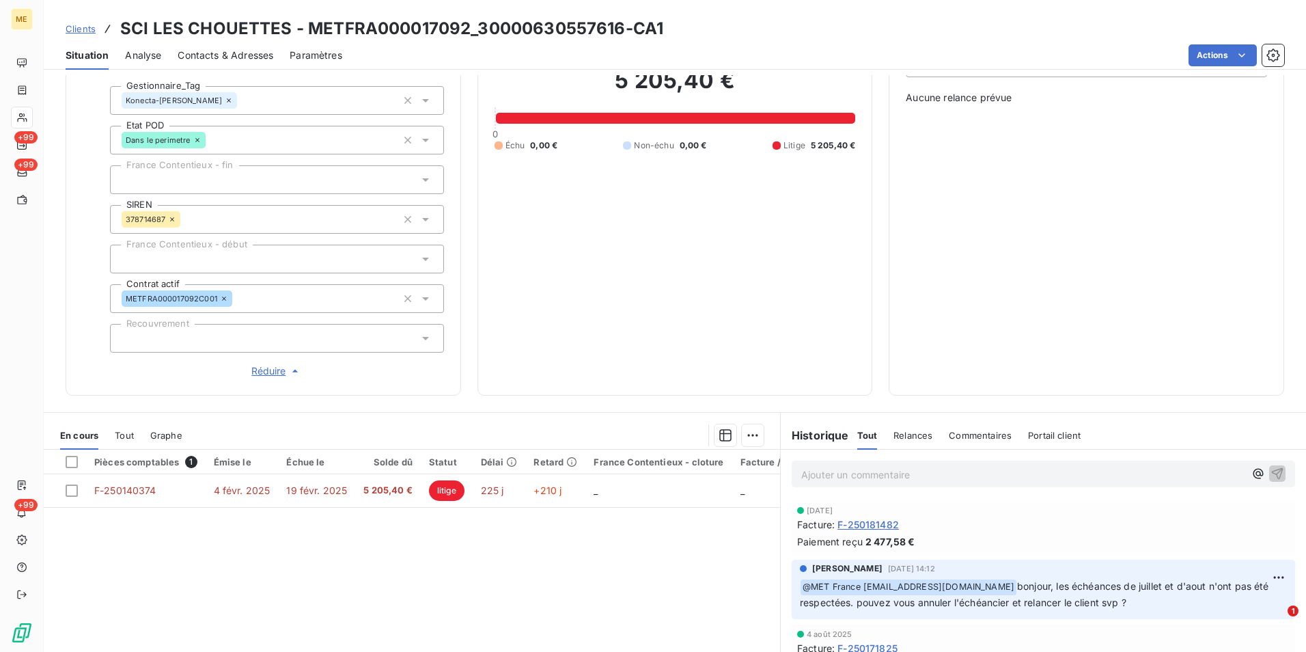
scroll to position [342, 0]
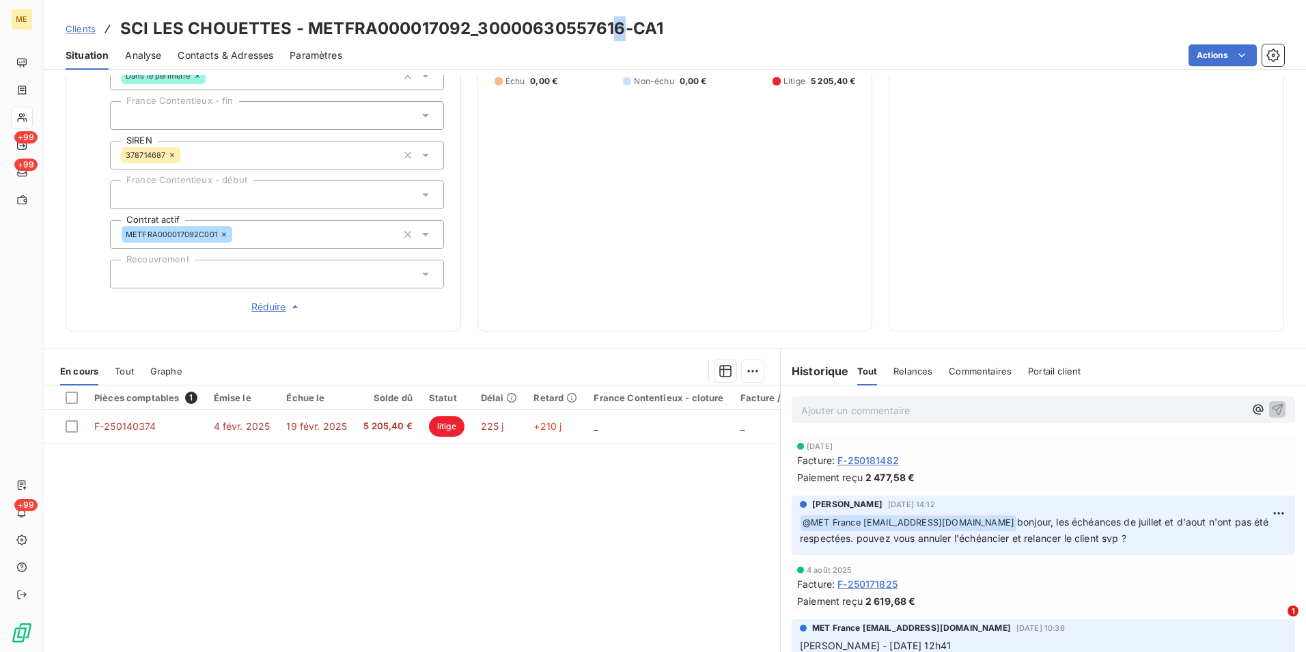
drag, startPoint x: 619, startPoint y: 28, endPoint x: 609, endPoint y: 27, distance: 9.7
click at [609, 27] on h3 "SCI LES CHOUETTES - METFRA000017092_30000630557616-CA1" at bounding box center [391, 28] width 543 height 25
drag, startPoint x: 609, startPoint y: 27, endPoint x: 551, endPoint y: 46, distance: 61.8
click at [548, 38] on h3 "SCI LES CHOUETTES - METFRA000017092_30000630557616-CA1" at bounding box center [391, 28] width 543 height 25
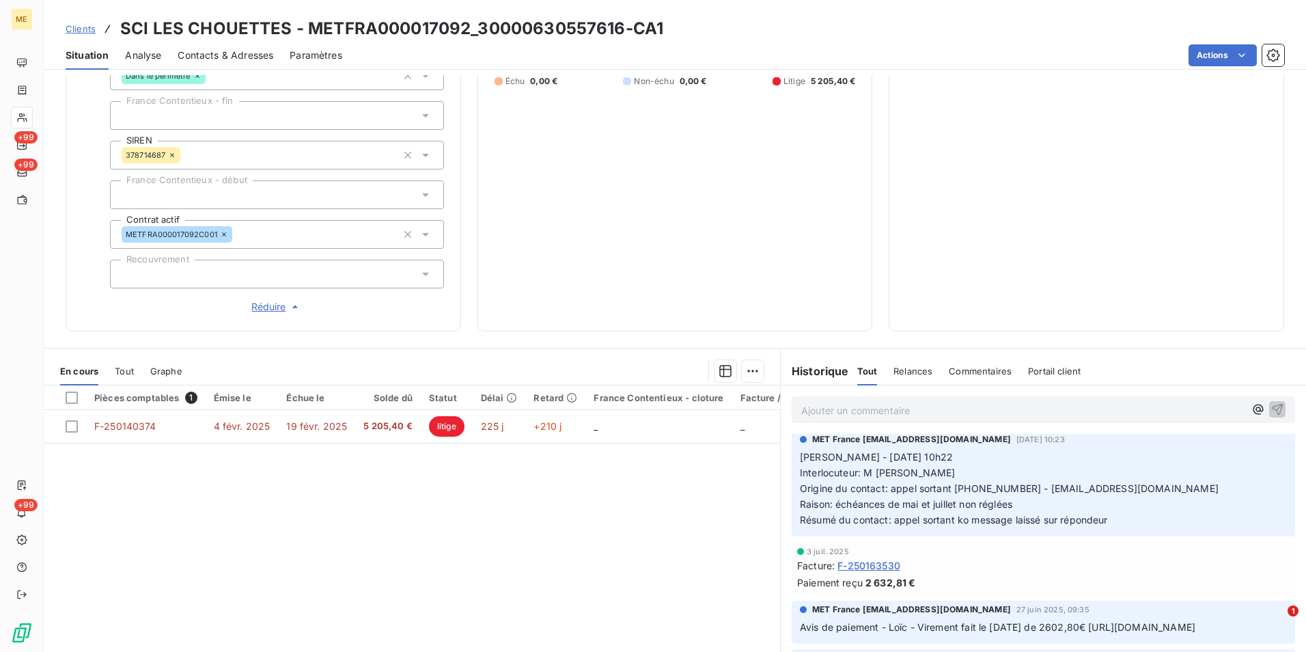
scroll to position [478, 0]
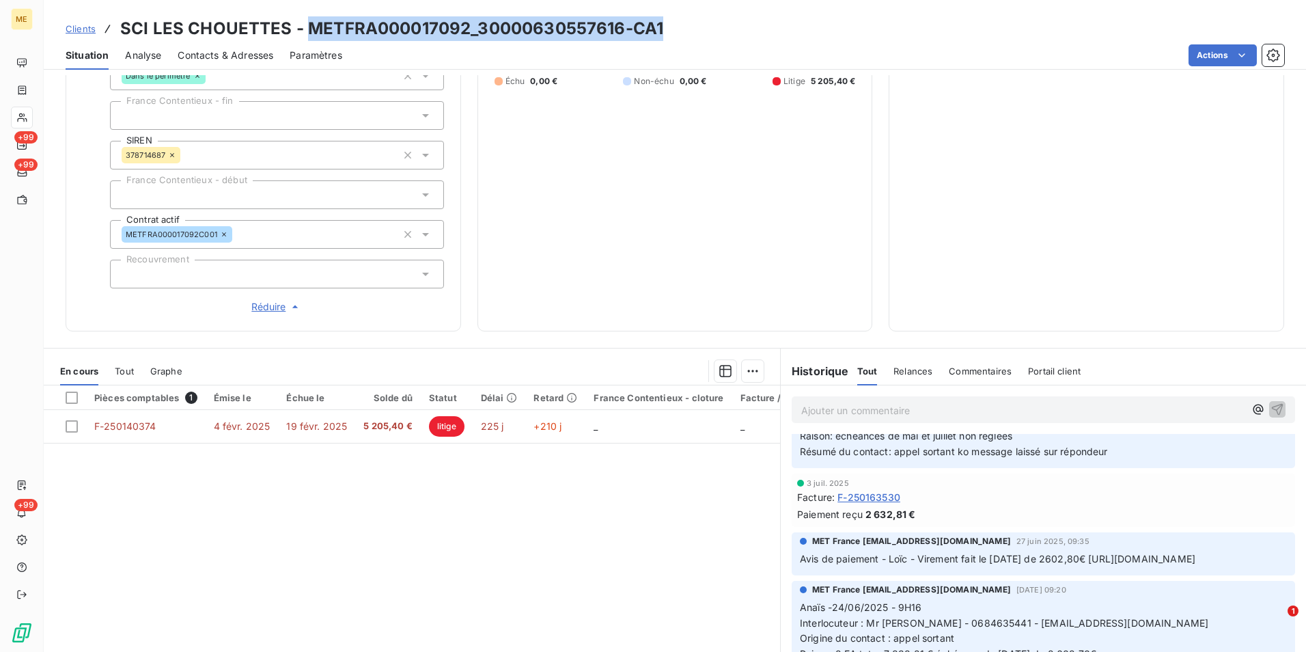
drag, startPoint x: 672, startPoint y: 34, endPoint x: 302, endPoint y: 15, distance: 370.2
click at [302, 15] on div "Clients SCI LES CHOUETTES - METFRA000017092_30000630557616-CA1 Situation Analys…" at bounding box center [675, 35] width 1263 height 70
copy h3 "METFRA000017092_30000630557616-CA1"
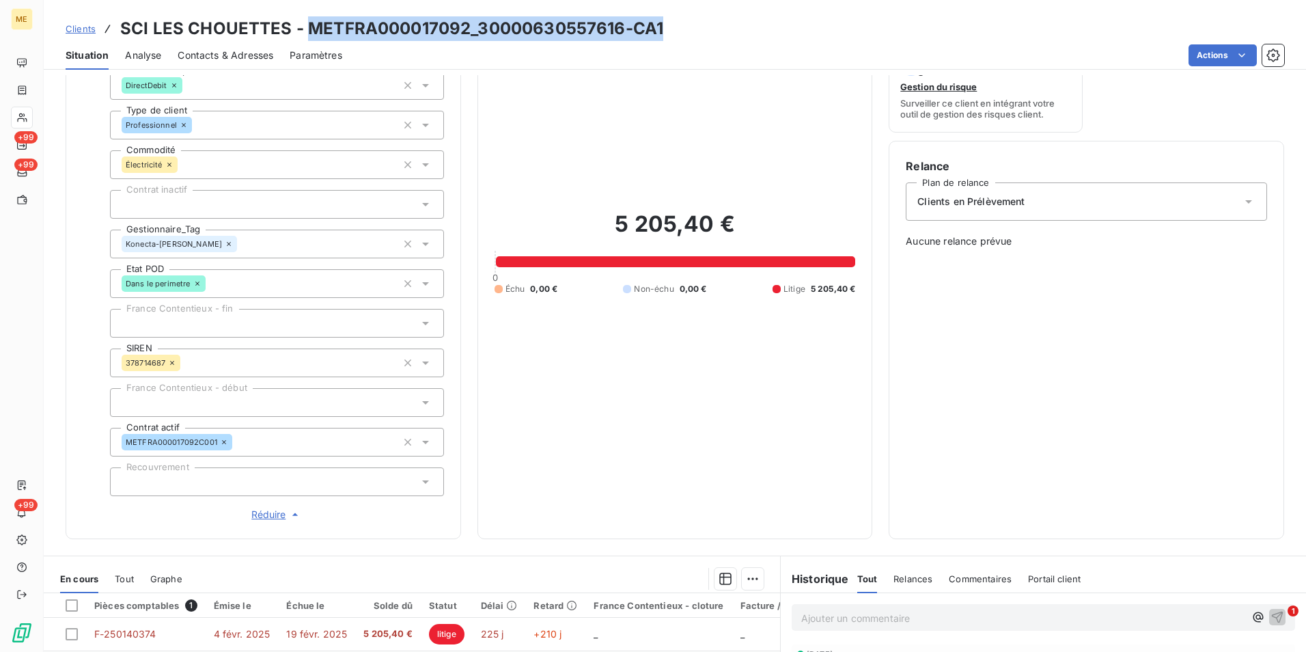
scroll to position [342, 0]
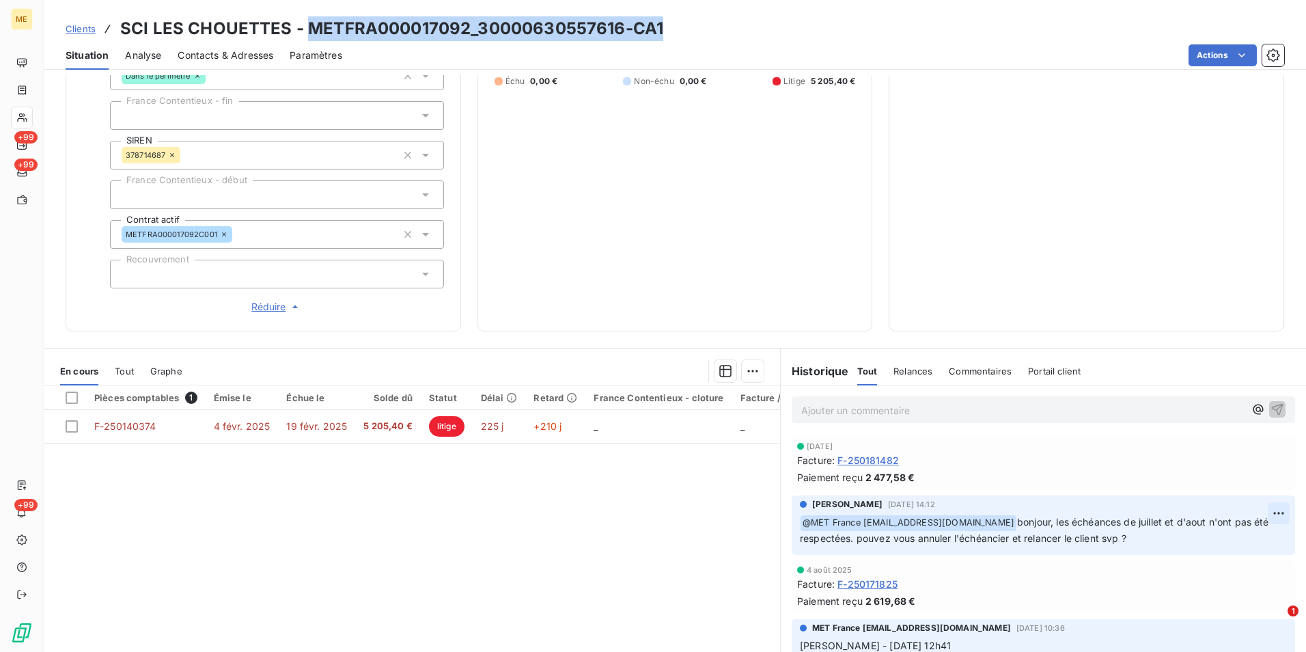
click at [1254, 513] on html "ME +99 +99 +99 Clients SCI LES CHOUETTES - METFRA000017092_30000630557616-CA1 S…" at bounding box center [653, 326] width 1306 height 652
click at [1227, 574] on div "Supprimer" at bounding box center [1226, 568] width 77 height 22
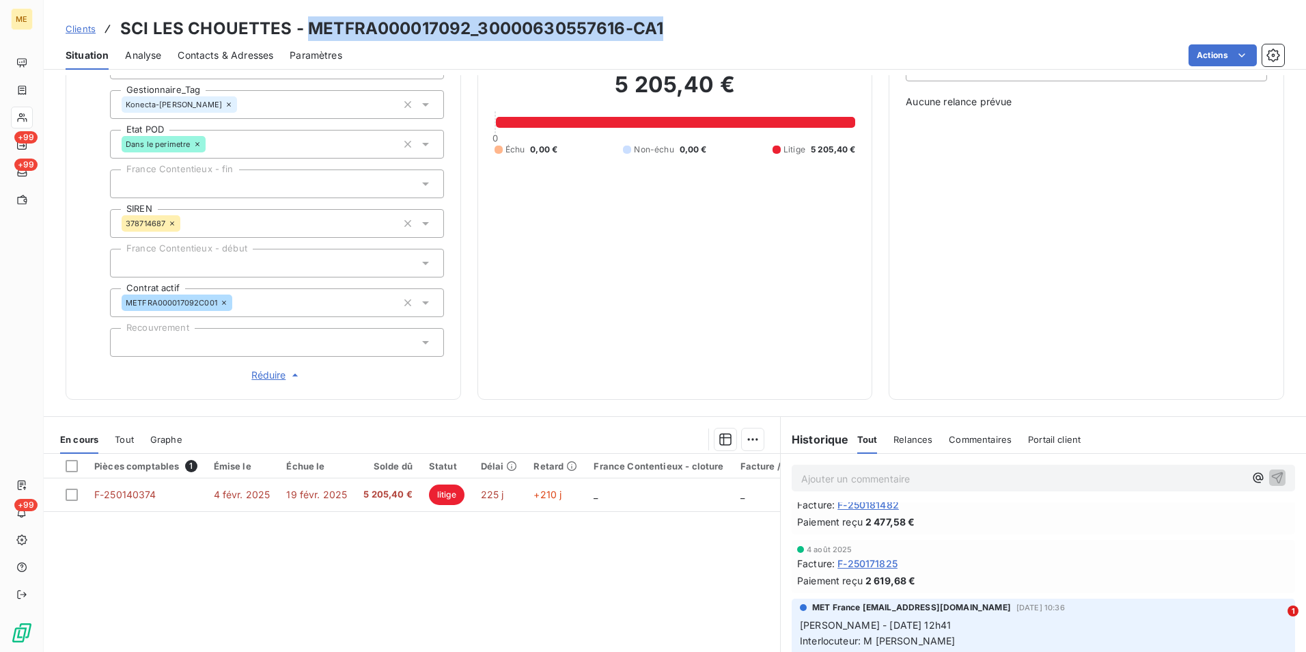
scroll to position [0, 0]
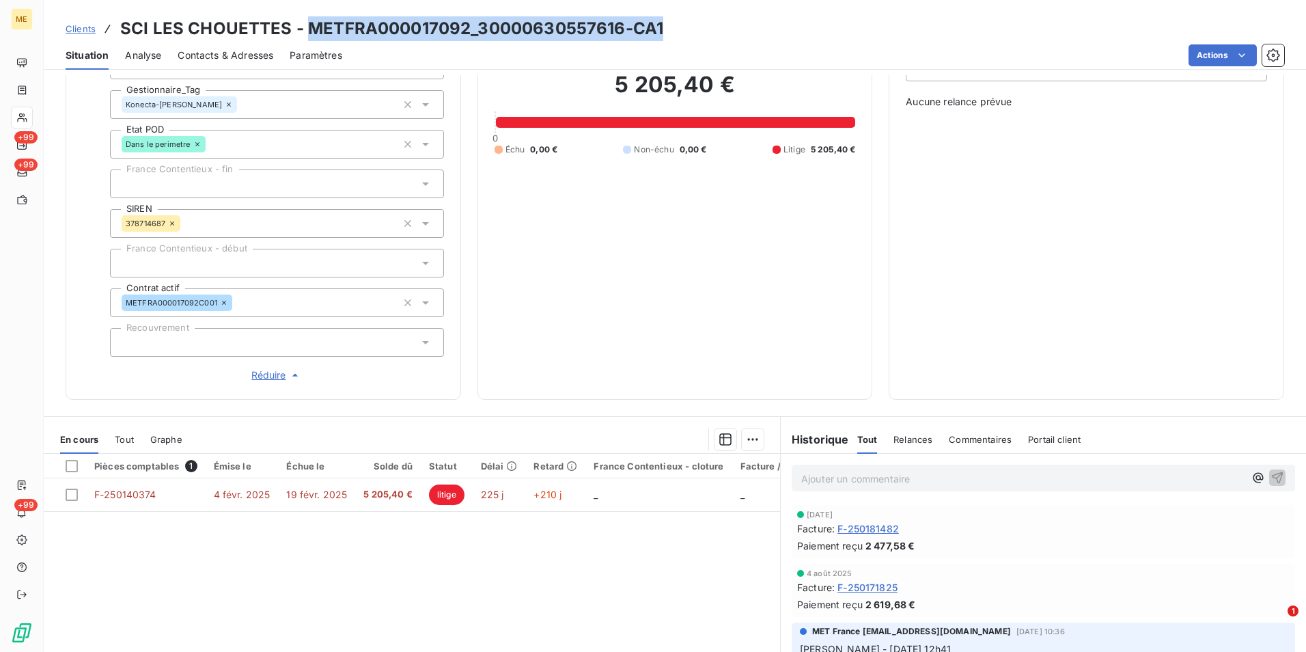
click at [70, 25] on span "Clients" at bounding box center [81, 28] width 30 height 11
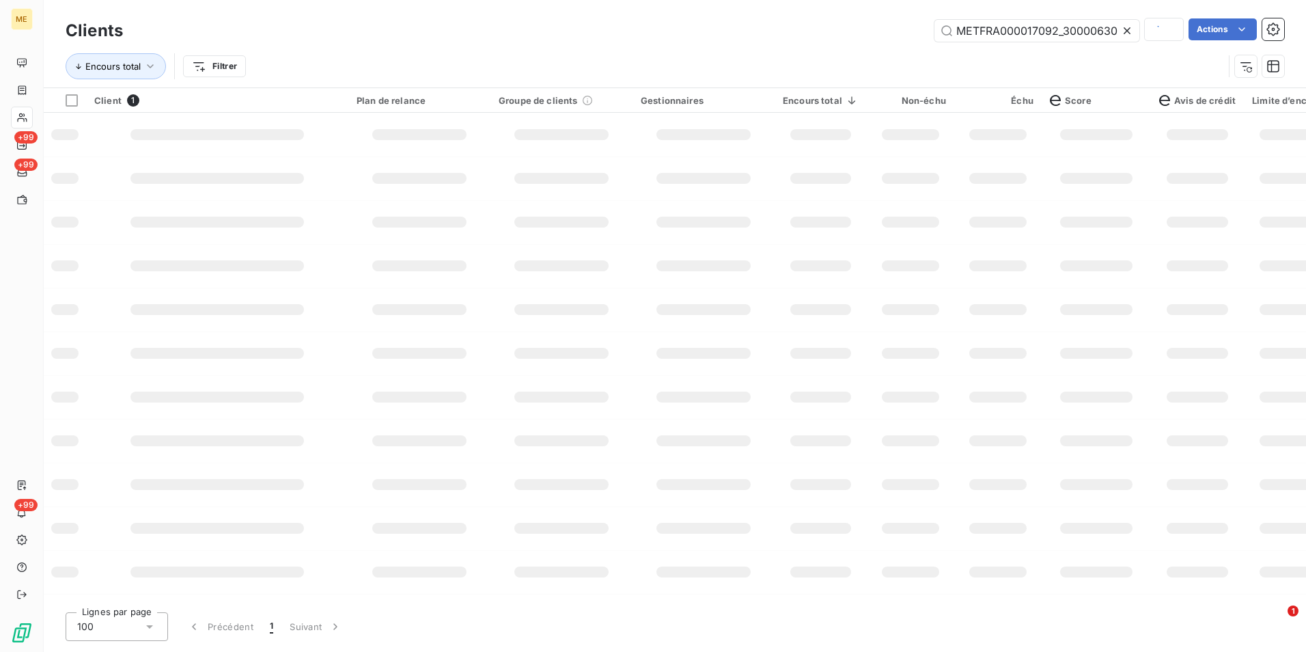
scroll to position [0, 38]
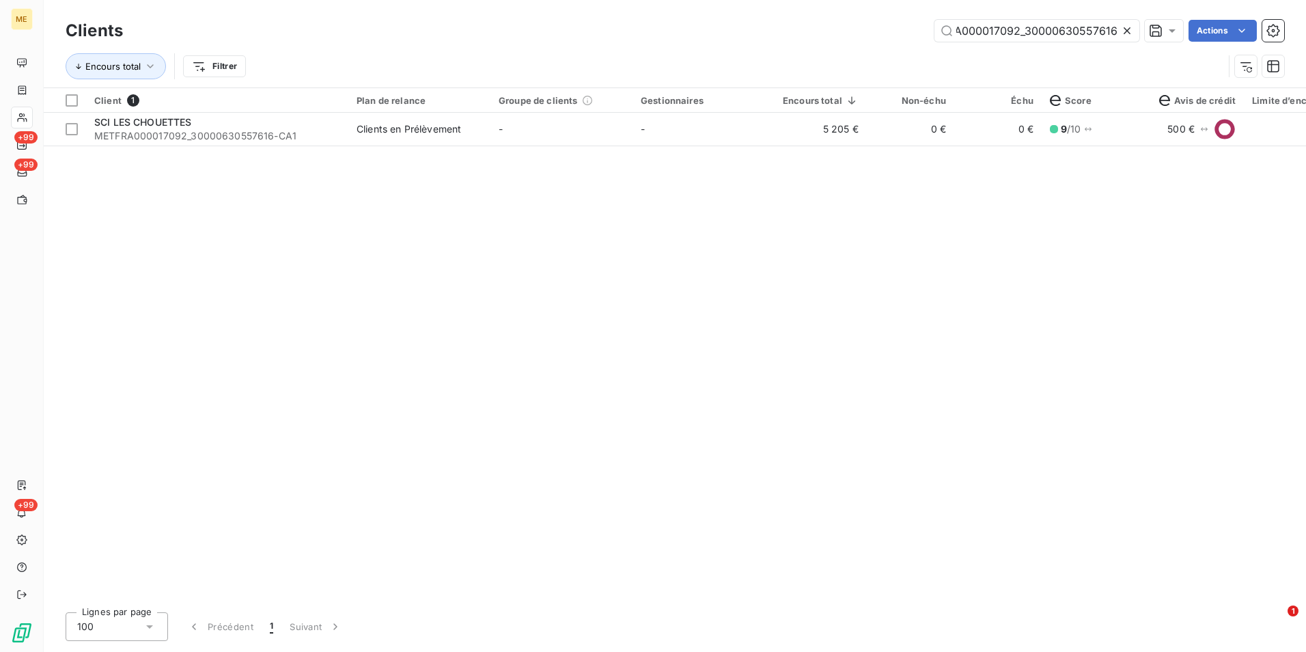
click at [1128, 29] on icon at bounding box center [1127, 30] width 7 height 7
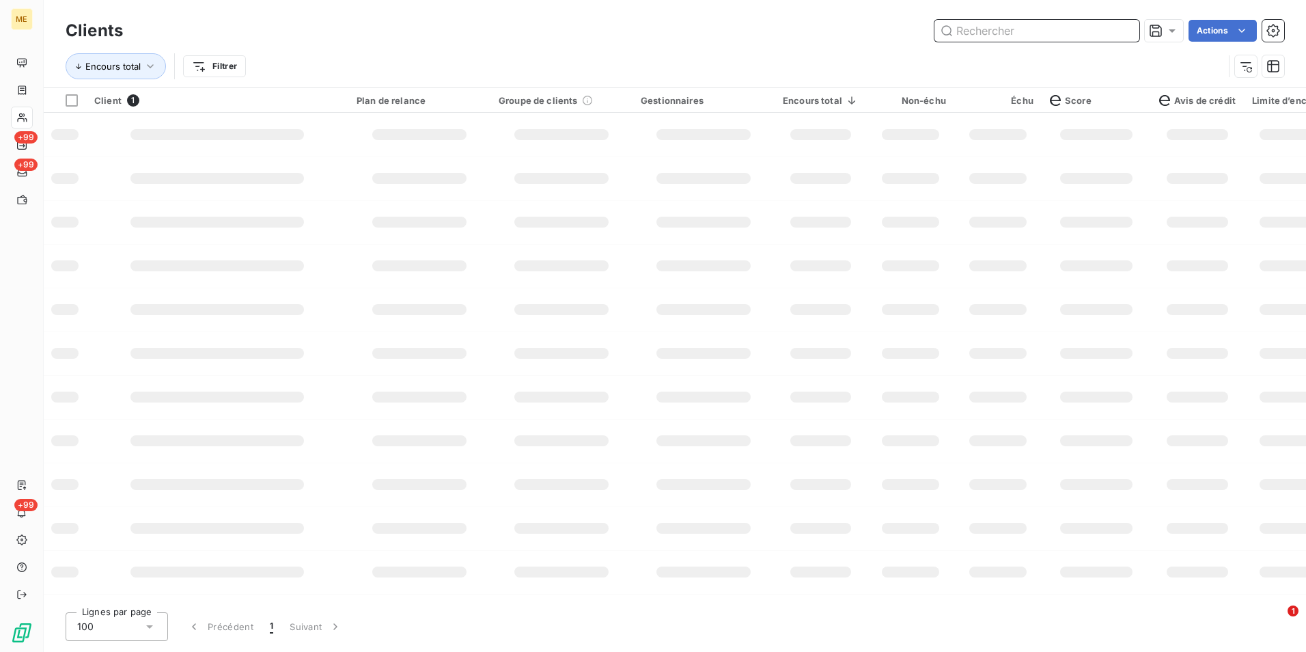
click at [1125, 28] on input "text" at bounding box center [1037, 31] width 205 height 22
paste input "METFRA000016568_02534442831098"
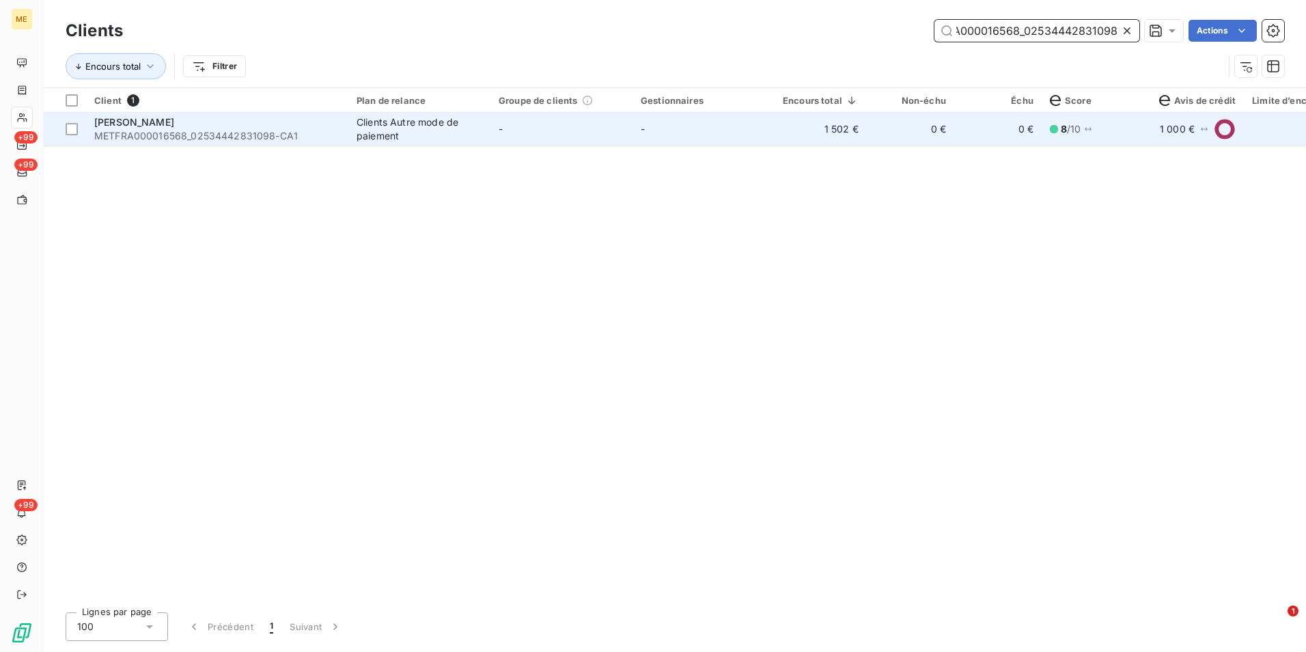
type input "METFRA000016568_02534442831098"
click at [577, 137] on td "-" at bounding box center [562, 129] width 142 height 33
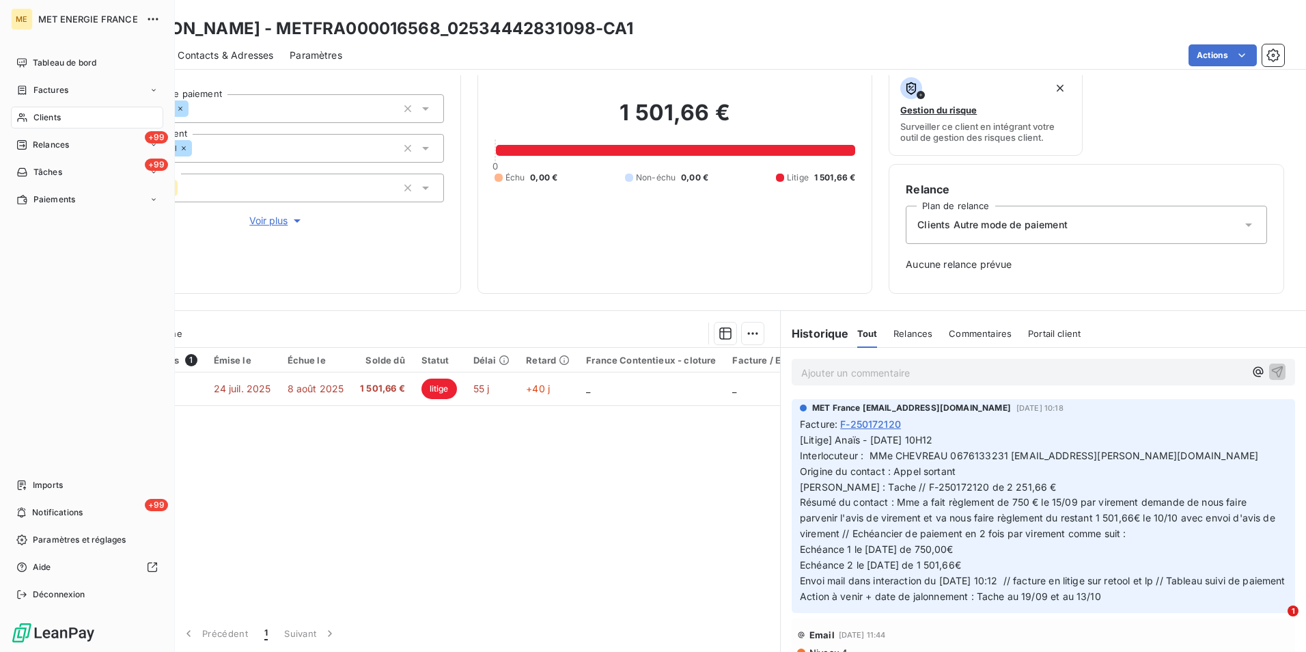
click at [92, 113] on div "Clients" at bounding box center [87, 118] width 152 height 22
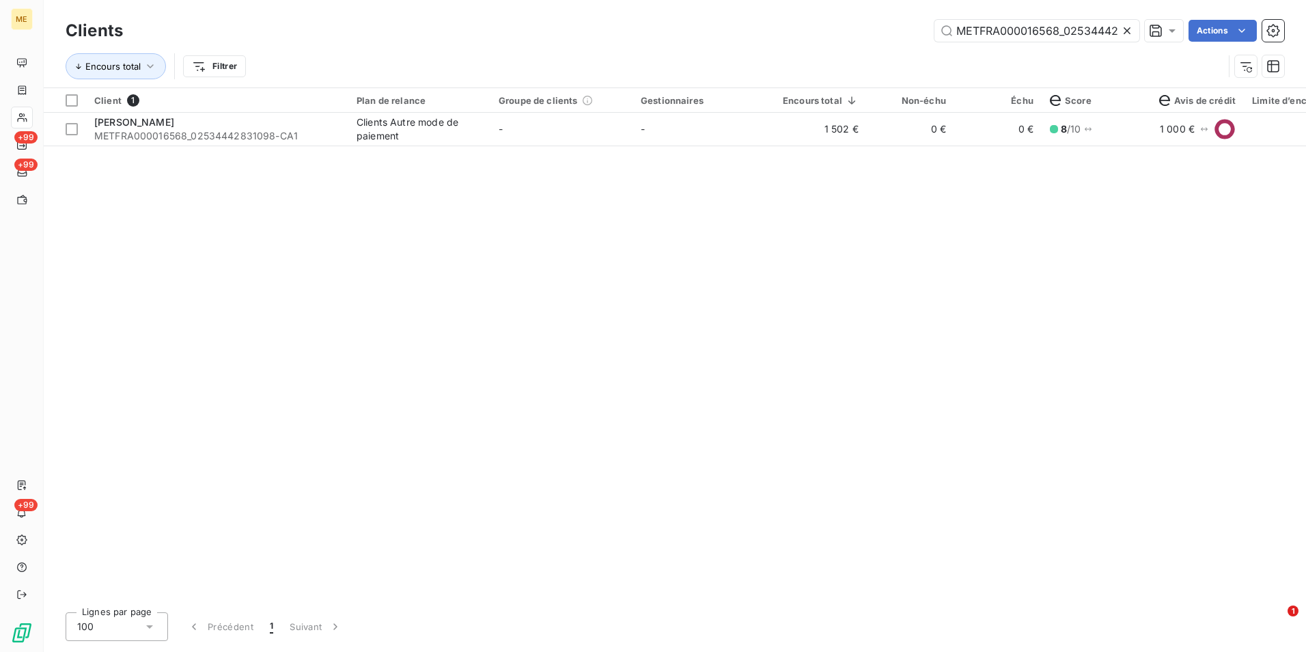
click at [1126, 33] on icon at bounding box center [1128, 31] width 14 height 14
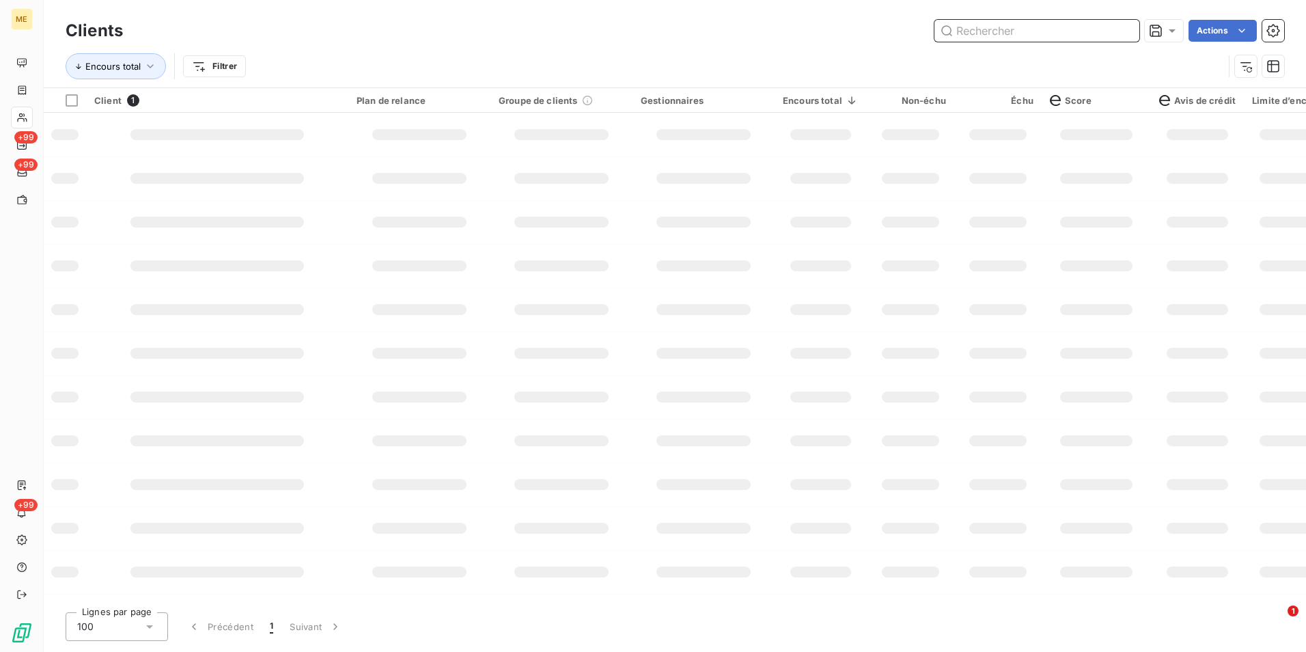
click at [1126, 33] on input "text" at bounding box center [1037, 31] width 205 height 22
paste input "METFRA000016141"
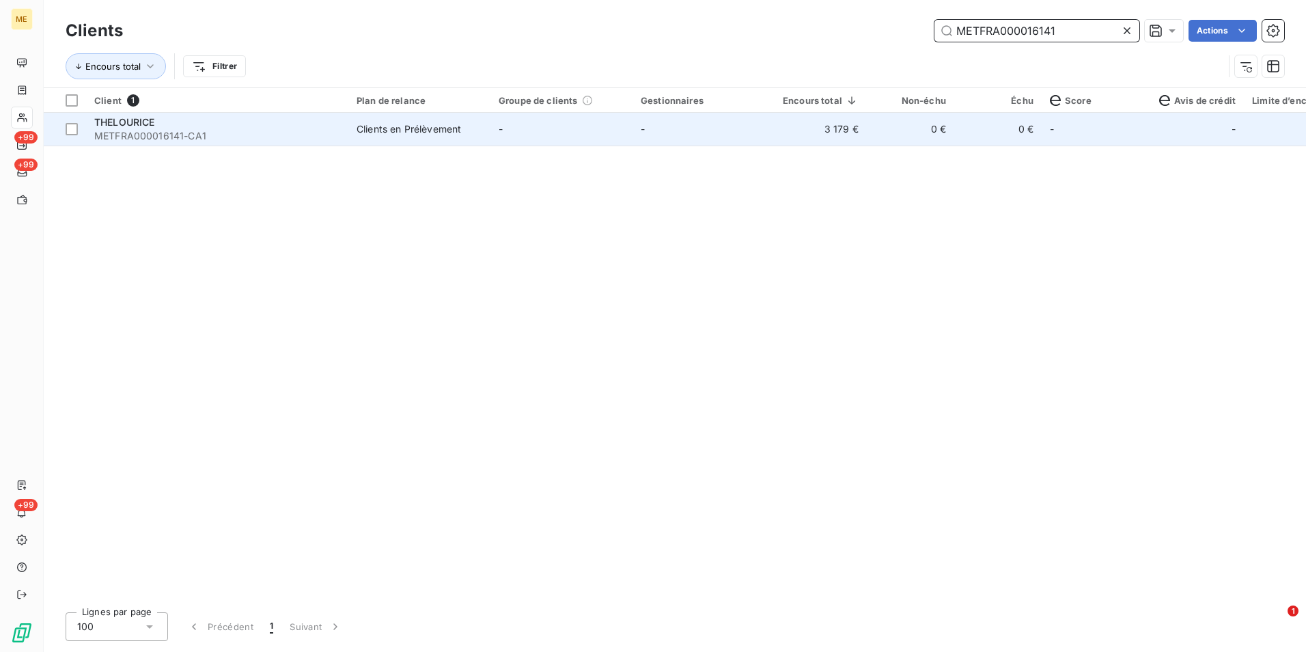
type input "METFRA000016141"
click at [493, 129] on td "-" at bounding box center [562, 129] width 142 height 33
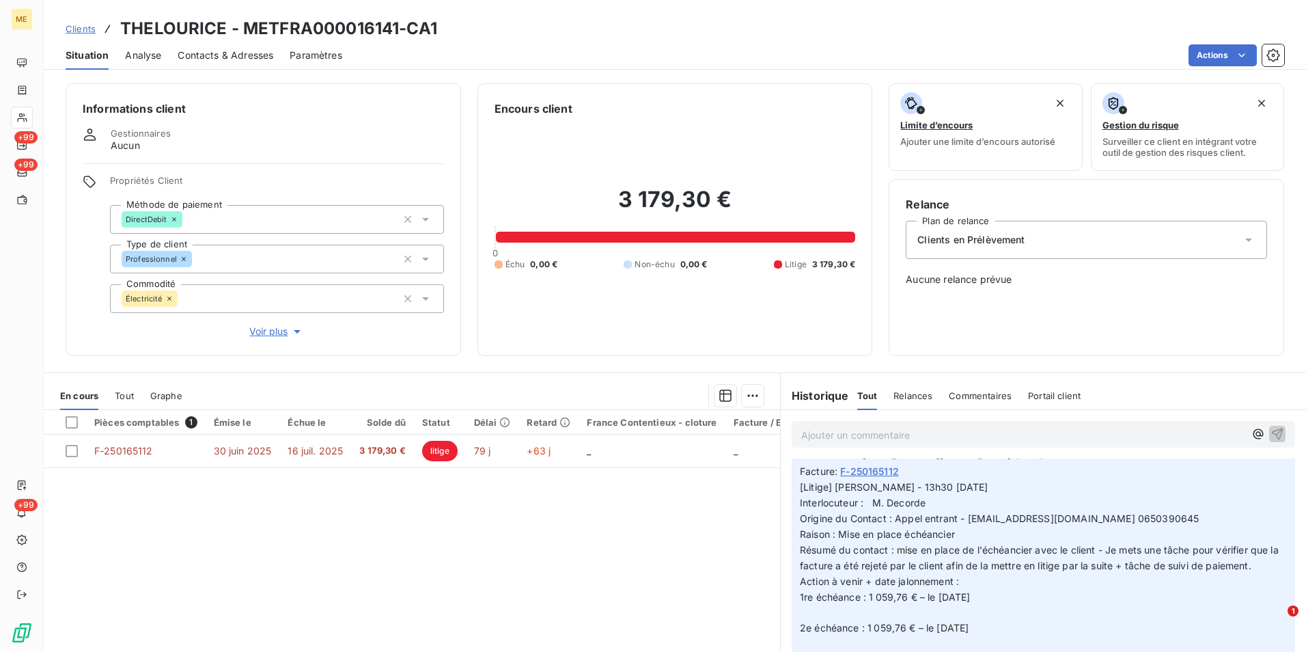
scroll to position [1298, 0]
